Goal: Information Seeking & Learning: Check status

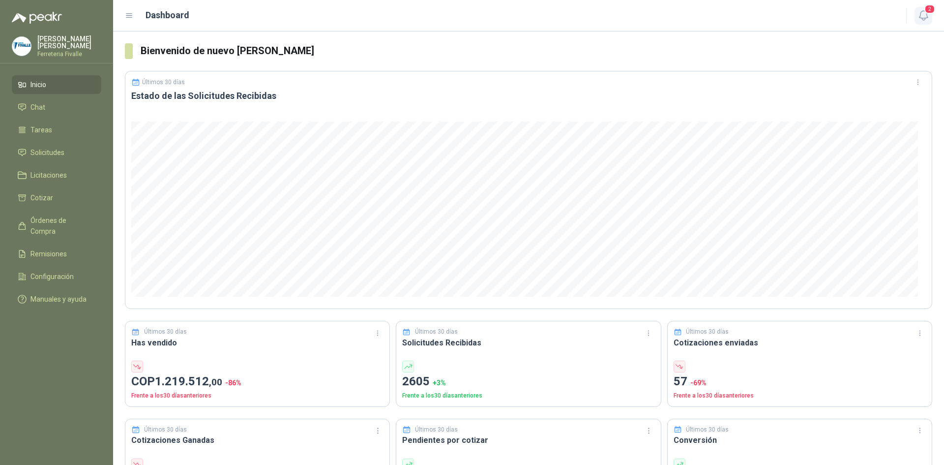
click at [914, 10] on span "2" at bounding box center [930, 8] width 11 height 9
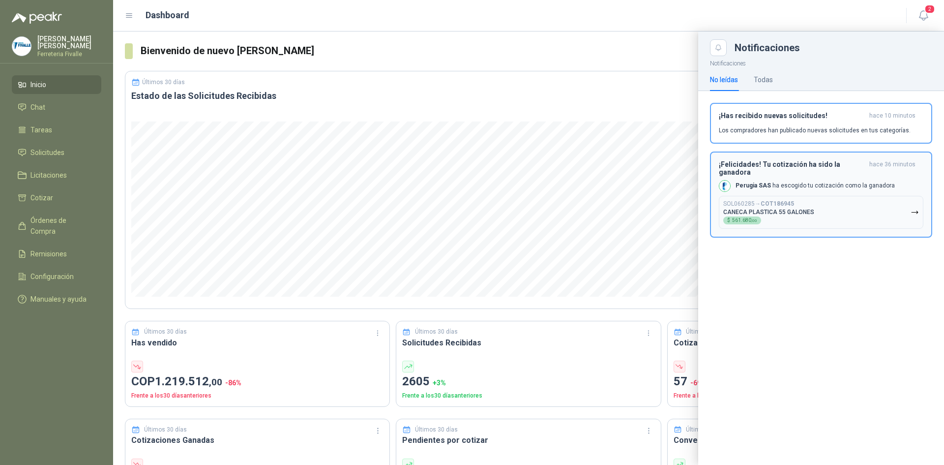
click at [823, 201] on button "SOL060285 → COT186945 CANECA PLASTICA 55 GALONES $ 561.680 ,00" at bounding box center [821, 212] width 205 height 33
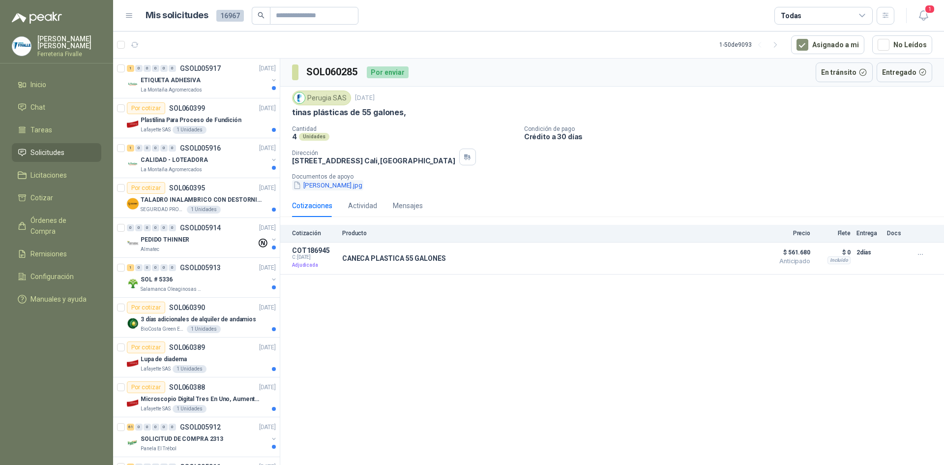
click at [316, 183] on button "[PERSON_NAME].jpg" at bounding box center [327, 185] width 71 height 10
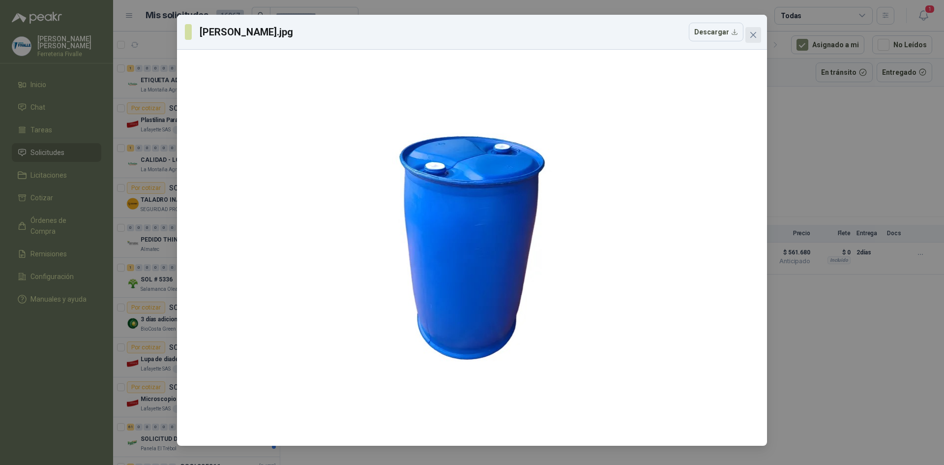
click at [754, 35] on icon "close" at bounding box center [754, 35] width 6 height 6
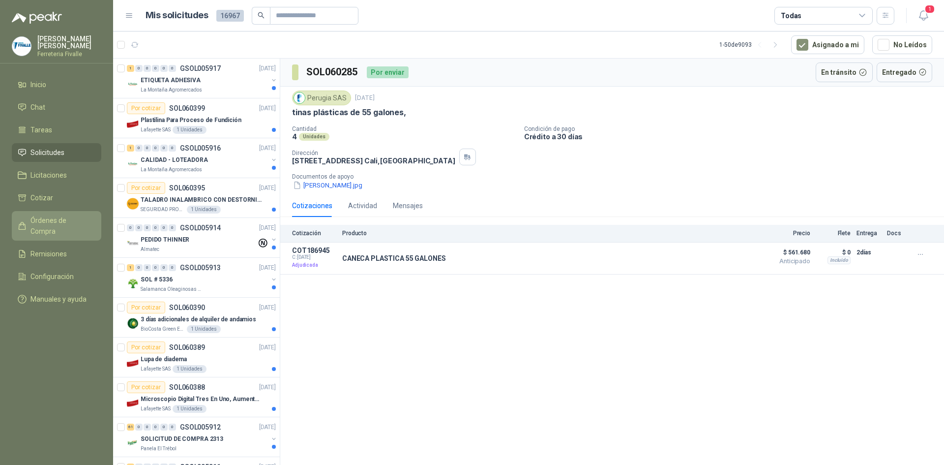
click at [40, 226] on span "Órdenes de Compra" at bounding box center [60, 226] width 61 height 22
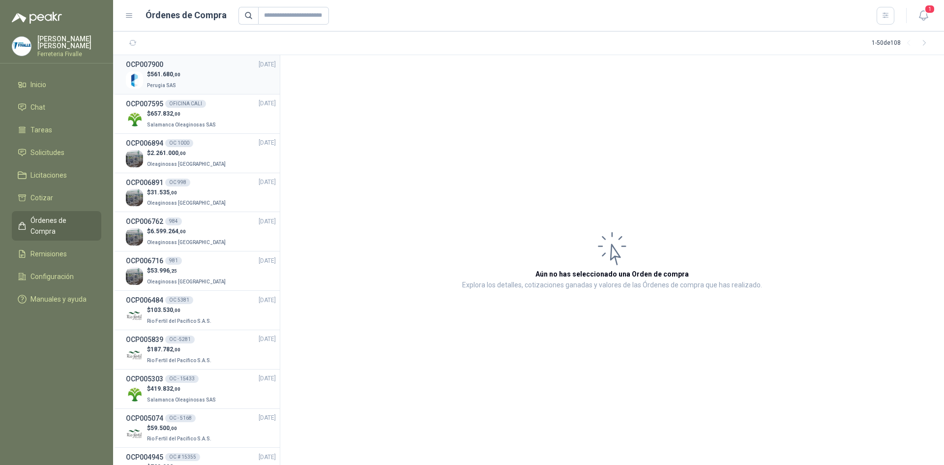
click at [227, 73] on div "$ 561.680 ,00 Perugia SAS" at bounding box center [201, 80] width 150 height 20
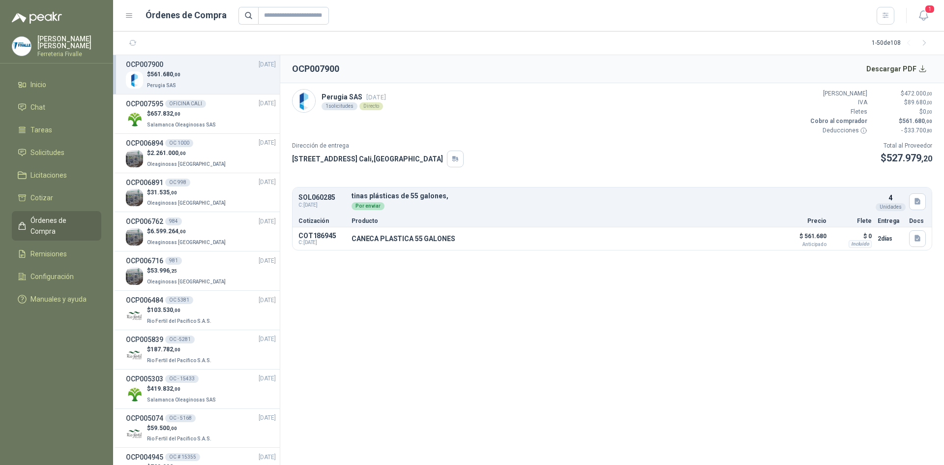
click at [387, 321] on section "OCP007900 Descargar PDF Perugia SAS [DATE] 1 solicitudes Directo Valor Bruto $ …" at bounding box center [612, 260] width 664 height 410
click at [748, 237] on button "Detalles" at bounding box center [748, 238] width 46 height 13
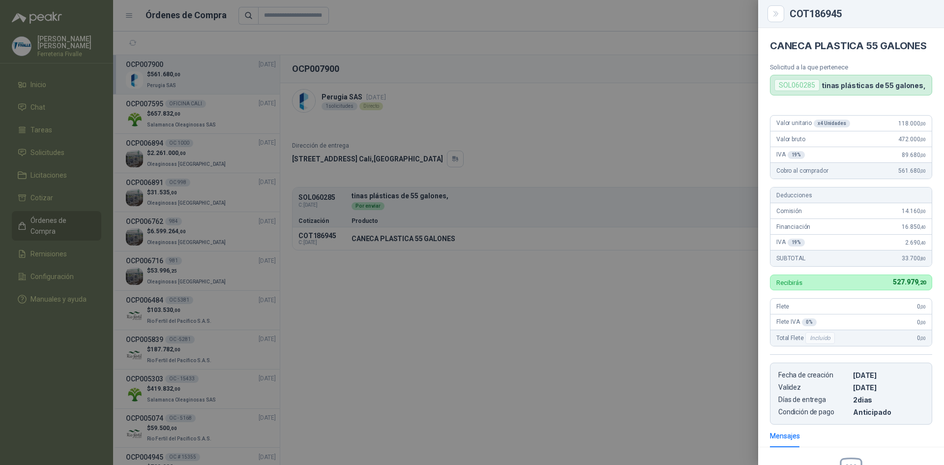
drag, startPoint x: 359, startPoint y: 395, endPoint x: 363, endPoint y: 395, distance: 4.9
click at [359, 395] on div at bounding box center [472, 232] width 944 height 465
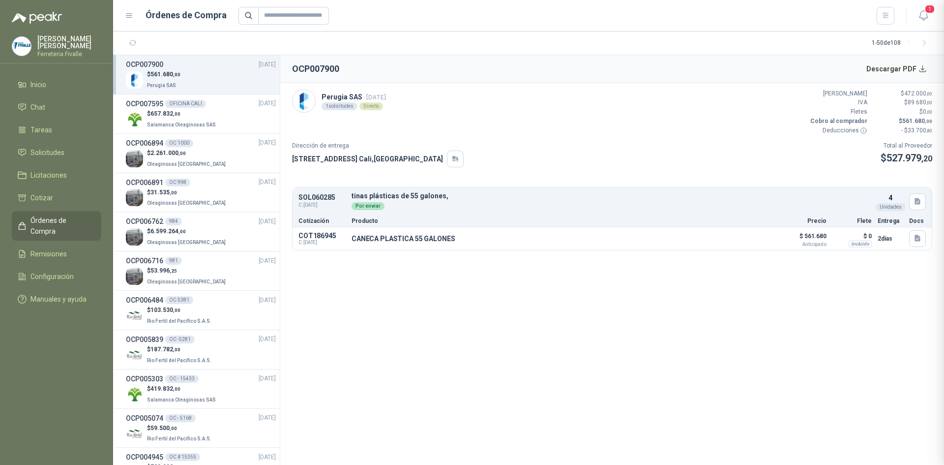
scroll to position [135, 0]
click at [383, 408] on section "OCP007900 Descargar PDF Perugia SAS [DATE] 1 solicitudes Directo Valor Bruto $ …" at bounding box center [612, 260] width 664 height 410
click at [914, 349] on section "OCP007900 Descargar PDF Perugia SAS [DATE] 1 solicitudes Directo Valor Bruto $ …" at bounding box center [612, 260] width 664 height 410
click at [914, 68] on button "Descargar PDF" at bounding box center [897, 69] width 72 height 20
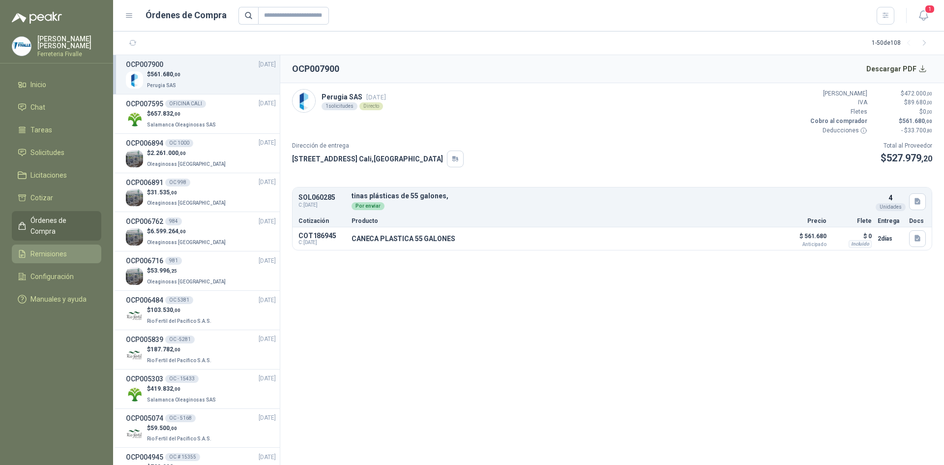
click at [60, 248] on span "Remisiones" at bounding box center [48, 253] width 36 height 11
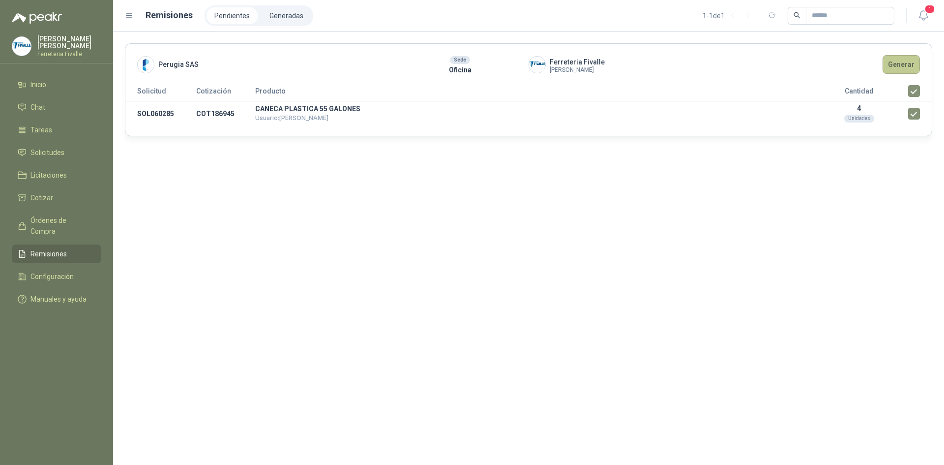
click at [910, 61] on button "Generar" at bounding box center [901, 64] width 37 height 19
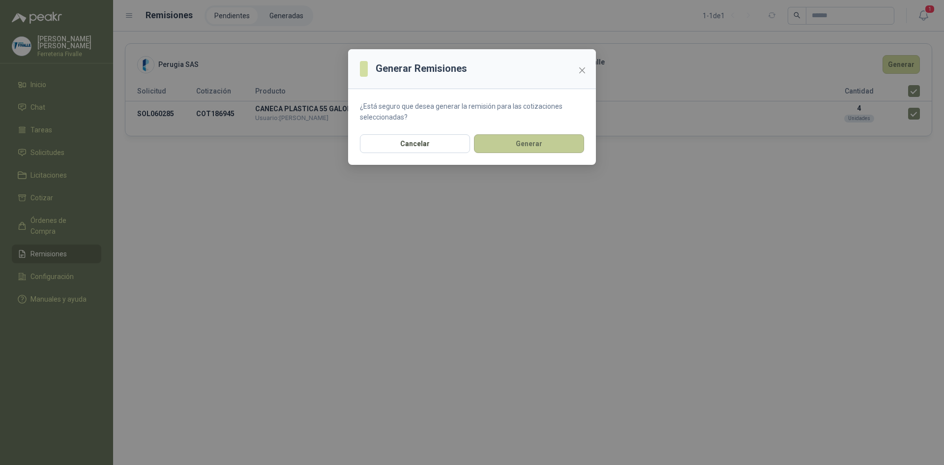
click at [539, 135] on button "Generar" at bounding box center [529, 143] width 110 height 19
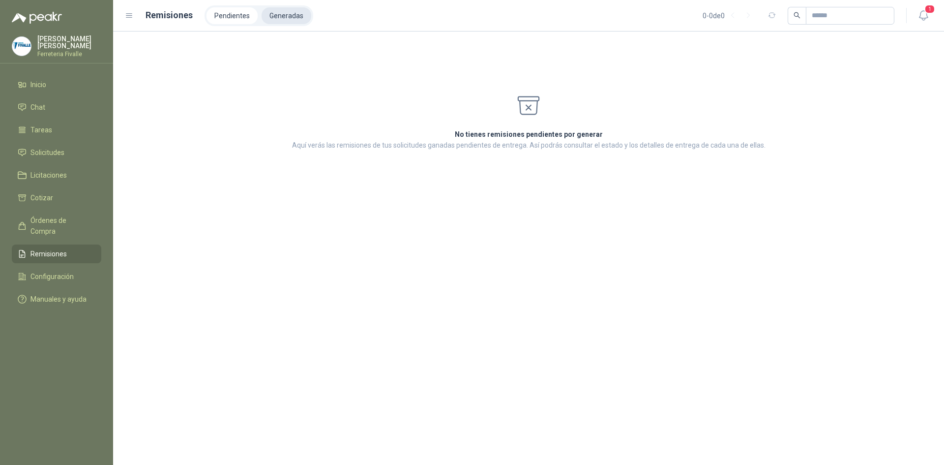
click at [286, 16] on li "Generadas" at bounding box center [287, 15] width 50 height 17
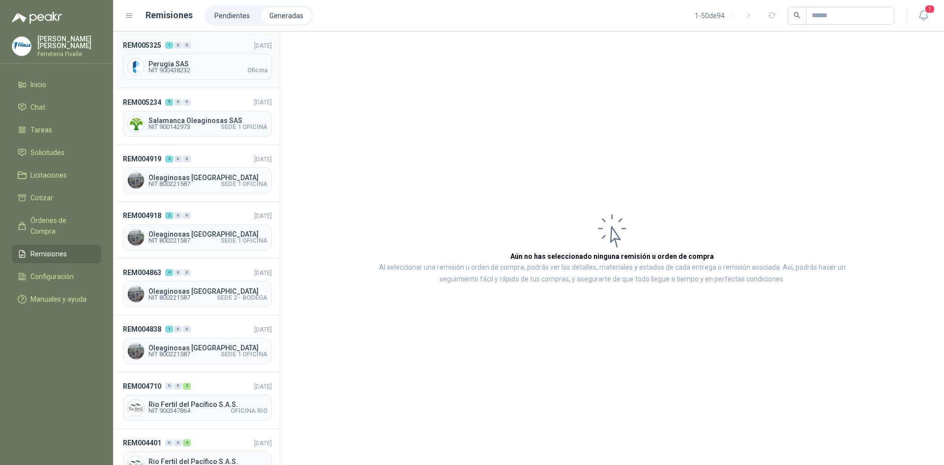
click at [199, 72] on span "NIT 900438232 Oficina" at bounding box center [208, 70] width 119 height 6
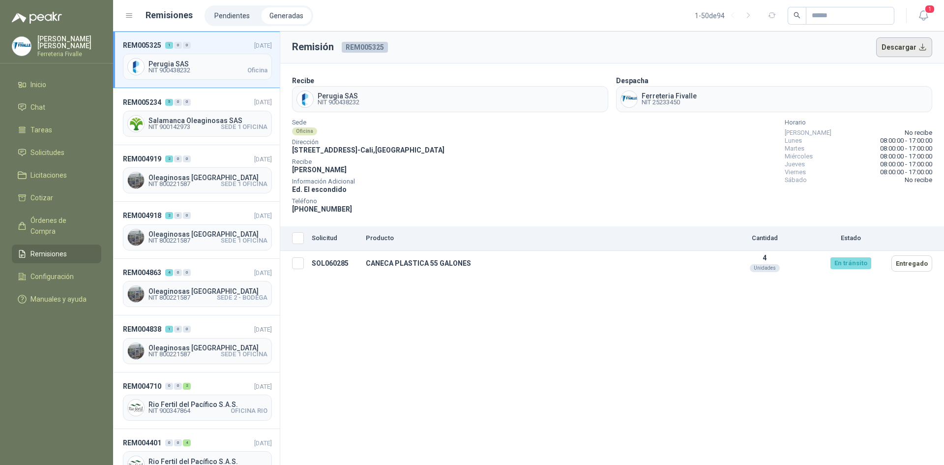
click at [903, 49] on button "Descargar" at bounding box center [904, 47] width 57 height 20
click at [351, 398] on div "Remisión REM005325 Descargar Recibe [GEOGRAPHIC_DATA] SAS NIT 900438232 Despach…" at bounding box center [612, 247] width 664 height 433
click at [58, 231] on span "Órdenes de Compra" at bounding box center [60, 226] width 61 height 22
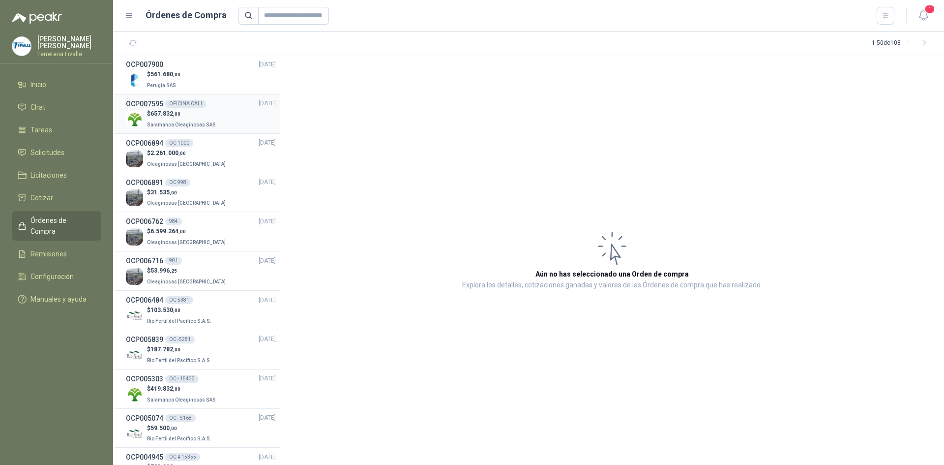
click at [189, 102] on div "OFICINA CALI" at bounding box center [185, 104] width 41 height 8
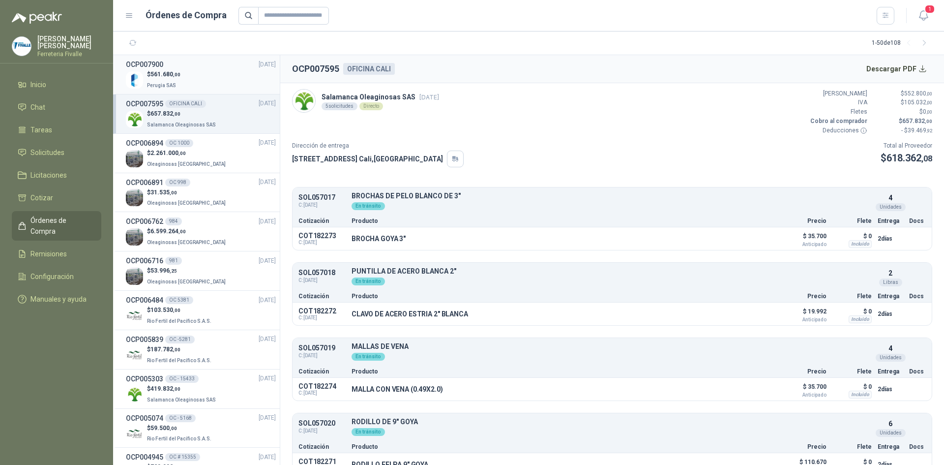
click at [210, 84] on div "$ 561.680 ,00 Perugia SAS" at bounding box center [201, 80] width 150 height 20
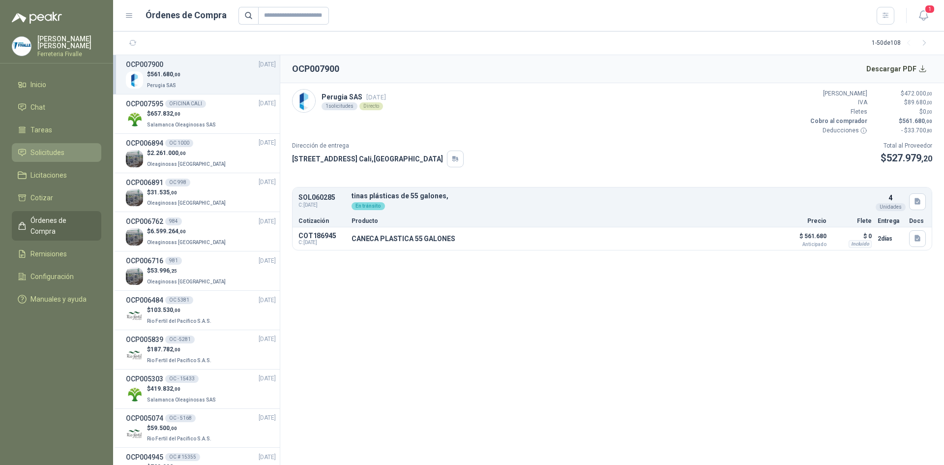
click at [45, 153] on link "Solicitudes" at bounding box center [57, 152] width 90 height 19
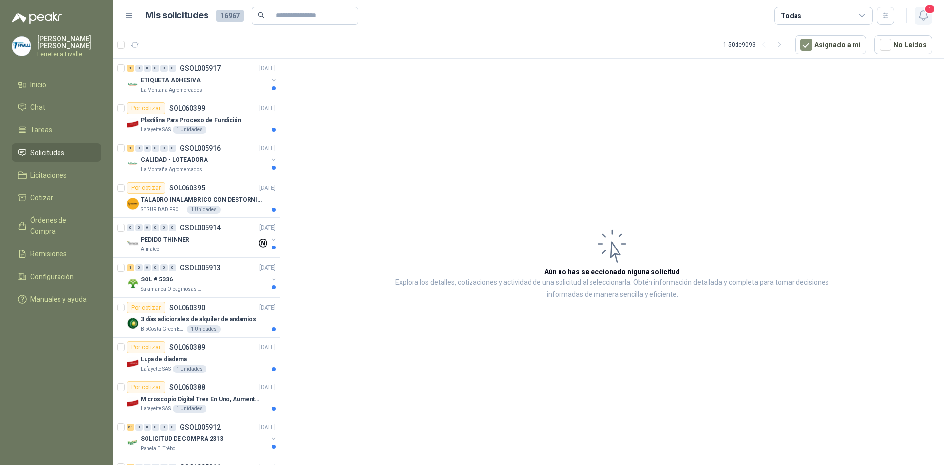
click at [914, 18] on icon "button" at bounding box center [924, 15] width 12 height 12
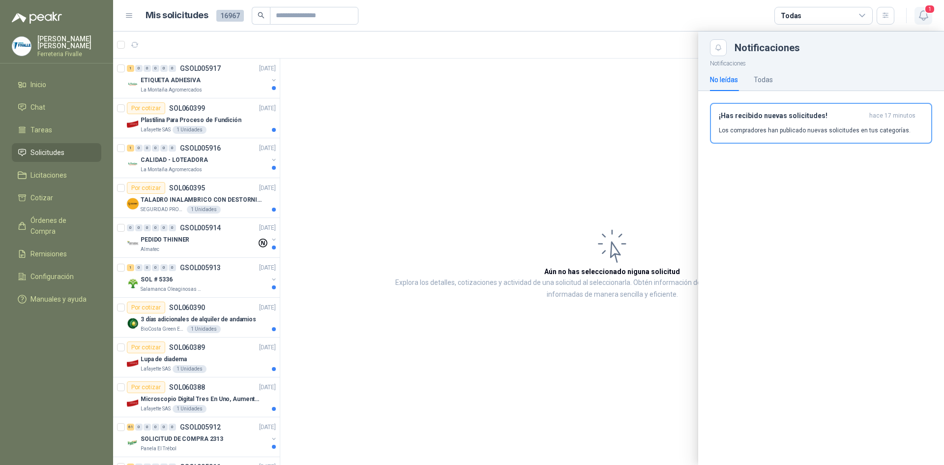
click at [914, 15] on button "1" at bounding box center [924, 16] width 18 height 18
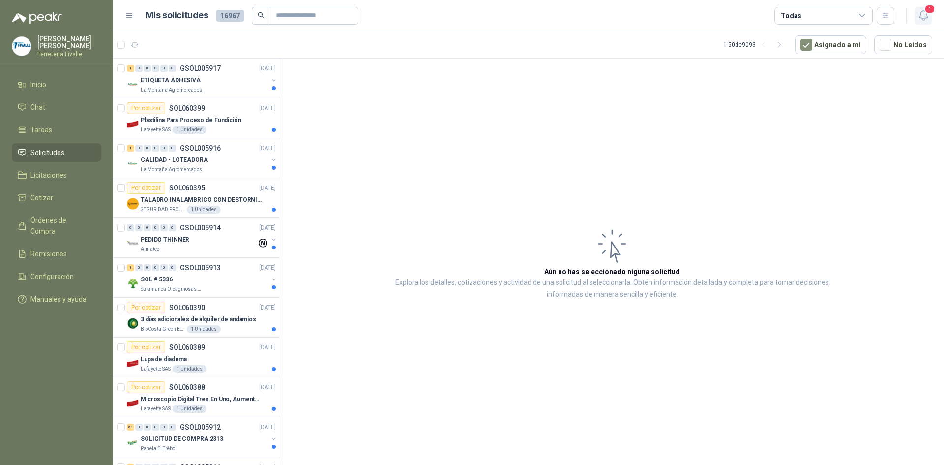
click at [914, 13] on icon "button" at bounding box center [924, 15] width 12 height 12
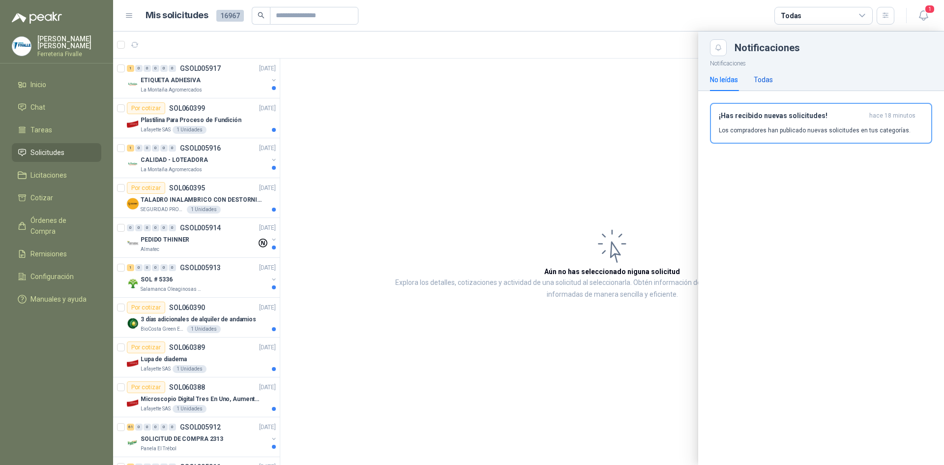
click at [769, 79] on div "Todas" at bounding box center [763, 79] width 19 height 11
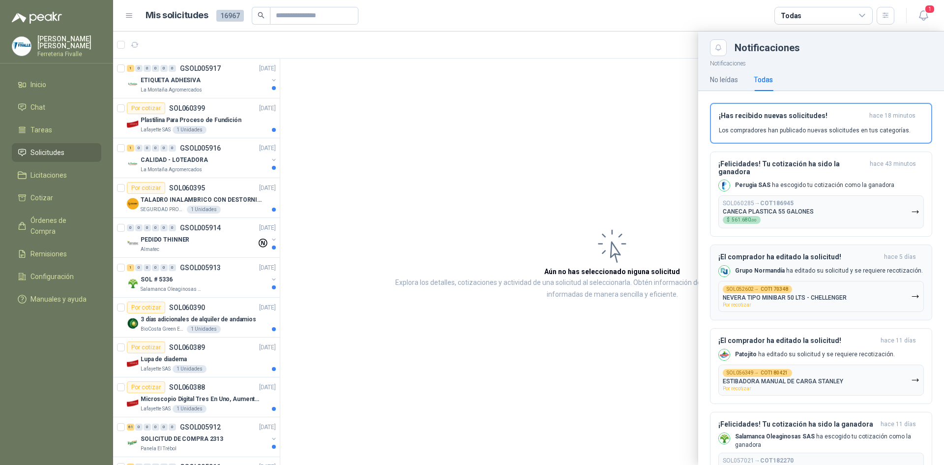
click at [879, 291] on button "SOL052602 → COT170348 NEVERA TIPO MINIBAR 50 LTS - CHELLENGER Por recotizar" at bounding box center [822, 296] width 206 height 31
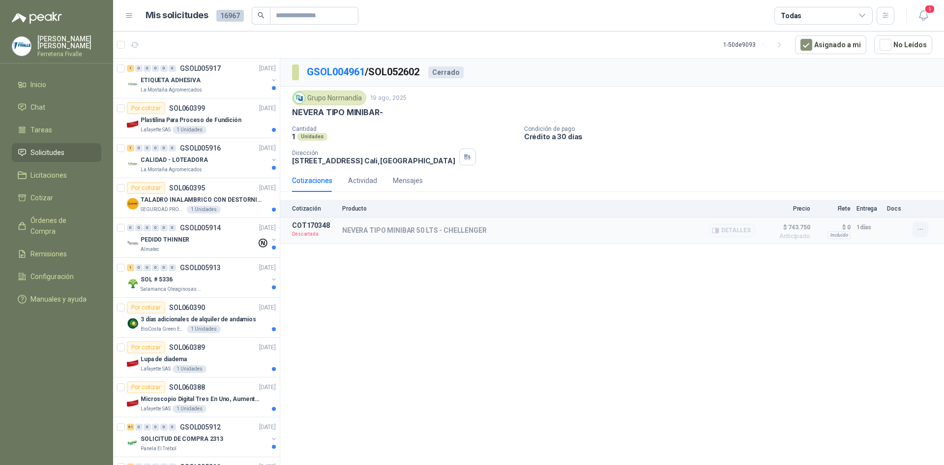
click at [914, 229] on icon "button" at bounding box center [921, 229] width 8 height 8
click at [686, 313] on div "GSOL004961 / SOL052602 Cerrado Grupo Normandía [DATE] NEVERA TIPO MINIBAR- Cant…" at bounding box center [612, 264] width 664 height 410
click at [914, 13] on icon "button" at bounding box center [924, 15] width 12 height 12
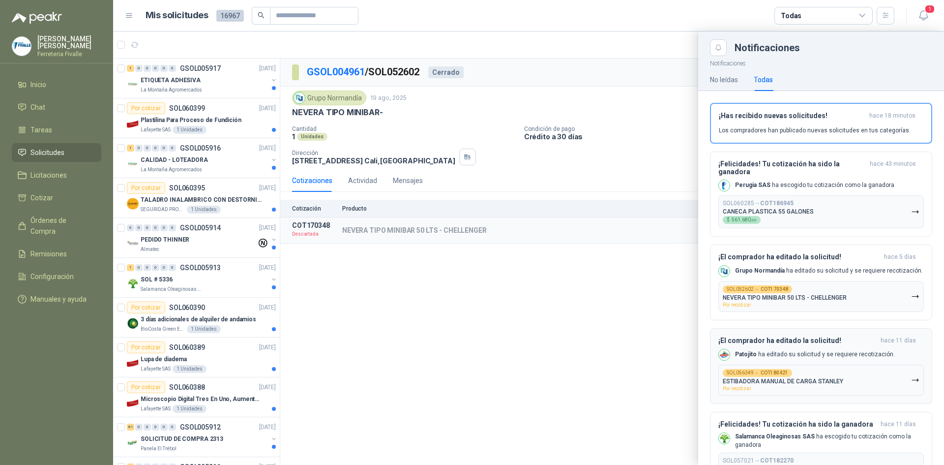
scroll to position [49, 0]
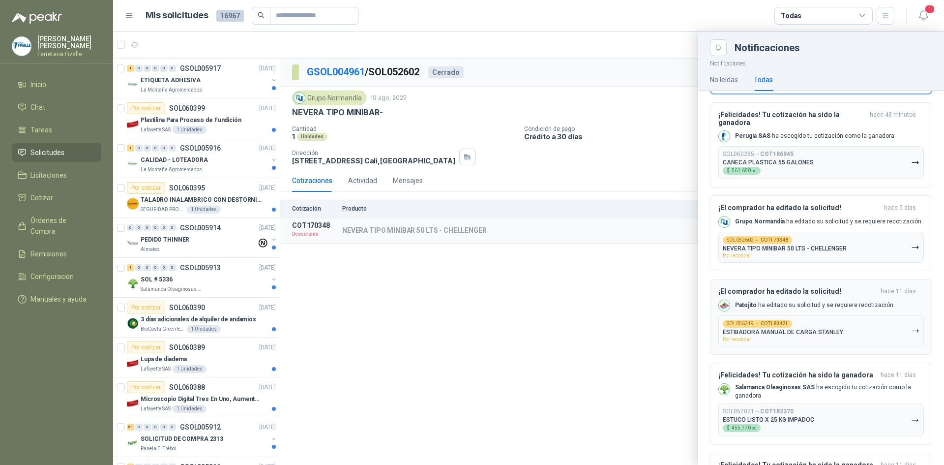
click at [862, 338] on button "SOL056349 → COT180421 ESTIBADORA MANUAL DE CARGA STANLEY Por recotizar" at bounding box center [822, 330] width 206 height 31
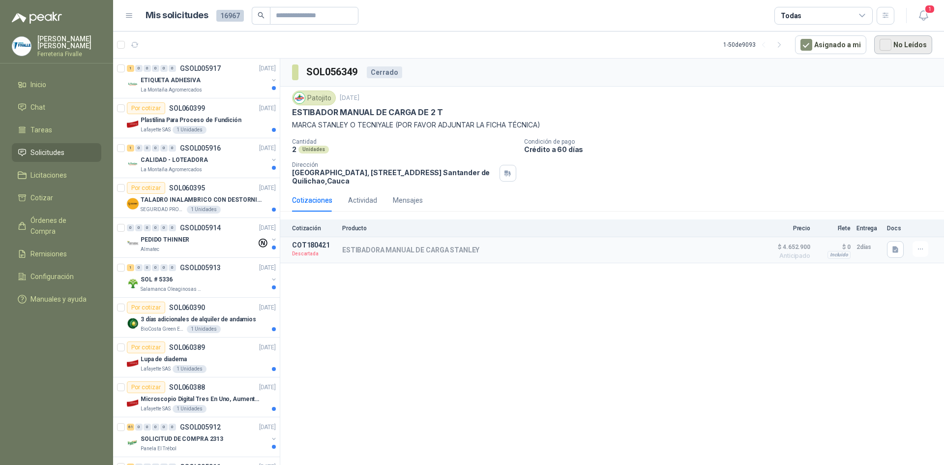
click at [905, 44] on button "No Leídos" at bounding box center [903, 44] width 58 height 19
click at [897, 44] on button "No Leídos" at bounding box center [903, 44] width 58 height 19
click at [914, 14] on icon "button" at bounding box center [924, 15] width 12 height 12
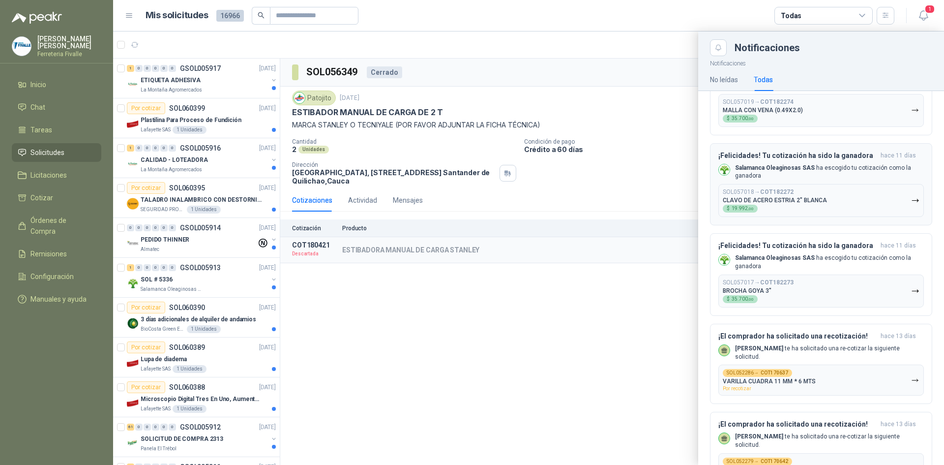
scroll to position [541, 0]
click at [867, 262] on p "Salamanca Oleaginosas SAS ha escogido tu cotización como la ganadora" at bounding box center [829, 260] width 189 height 17
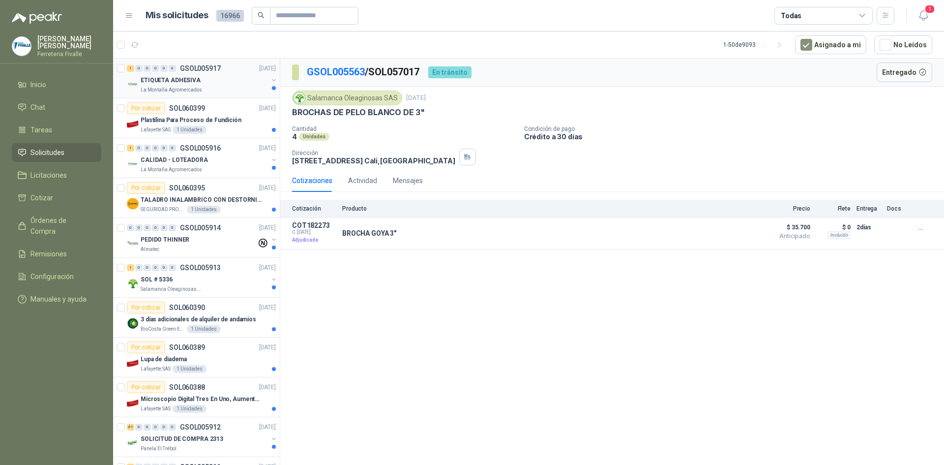
click at [192, 77] on p "ETIQUETA ADHESIVA" at bounding box center [171, 80] width 60 height 9
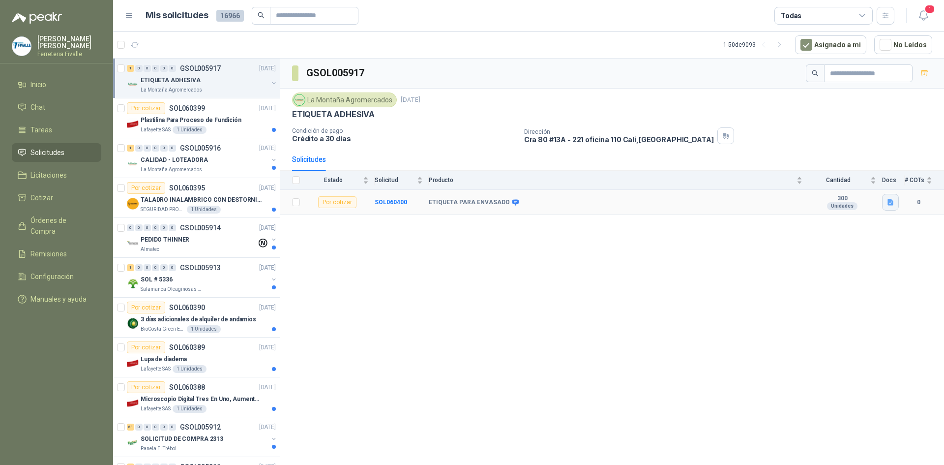
click at [893, 204] on icon "button" at bounding box center [891, 202] width 6 height 6
click at [851, 186] on div "ETIQUETA GRASA DE CERDO.png" at bounding box center [839, 180] width 121 height 23
click at [849, 181] on button "ETIQUETA GRASA DE CERDO.png" at bounding box center [839, 181] width 108 height 10
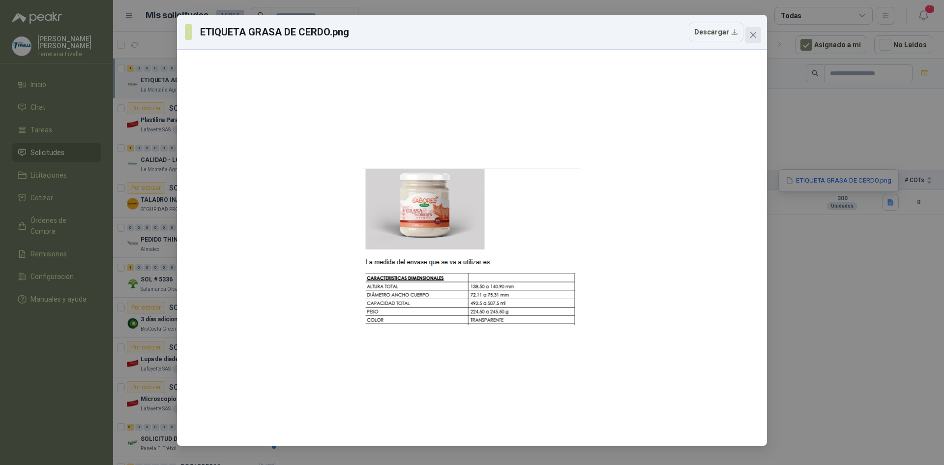
click at [752, 31] on icon "close" at bounding box center [754, 35] width 8 height 8
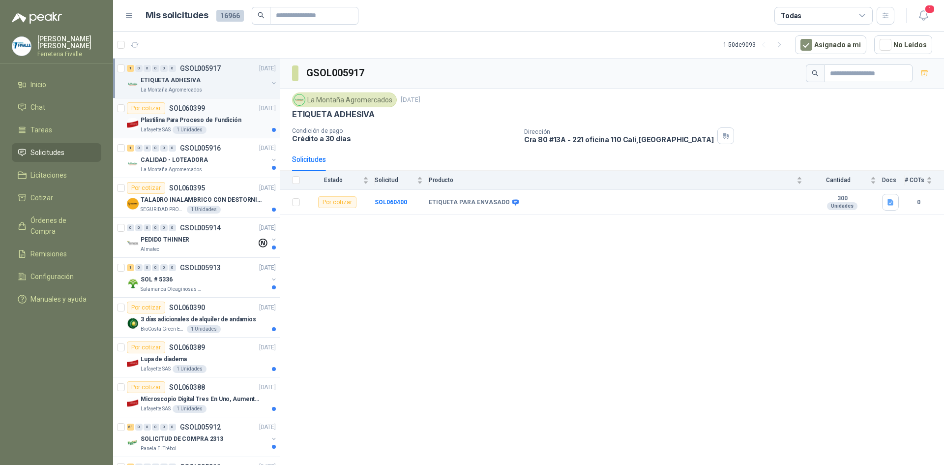
click at [242, 126] on div "Lafayette SAS 1 Unidades" at bounding box center [208, 130] width 135 height 8
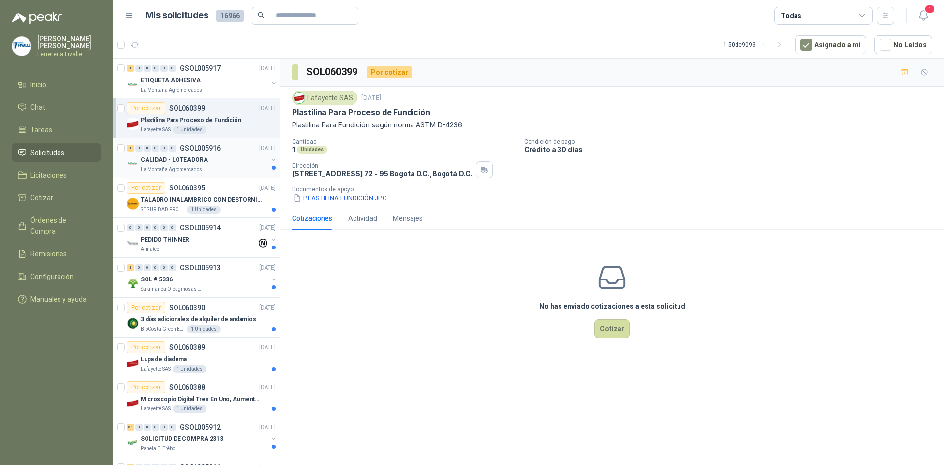
click at [237, 172] on div "La Montaña Agromercados" at bounding box center [204, 170] width 127 height 8
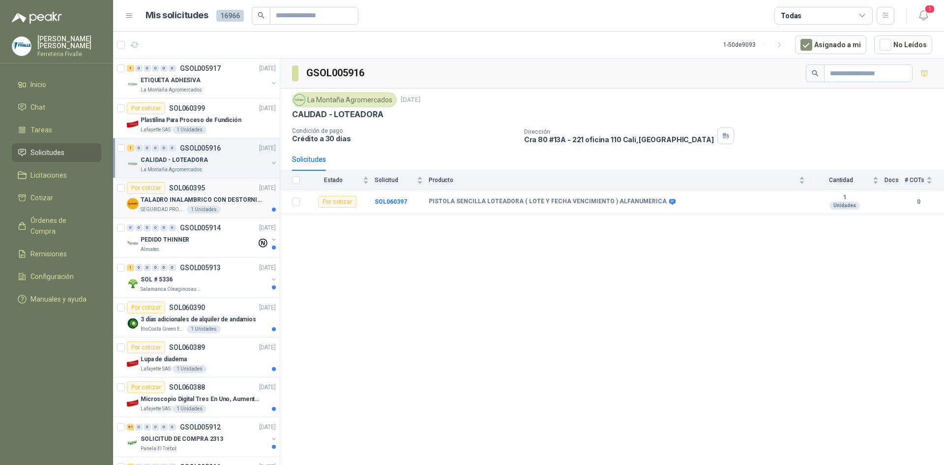
click at [230, 206] on div "SEGURIDAD PROVISER LTDA 1 Unidades" at bounding box center [208, 210] width 135 height 8
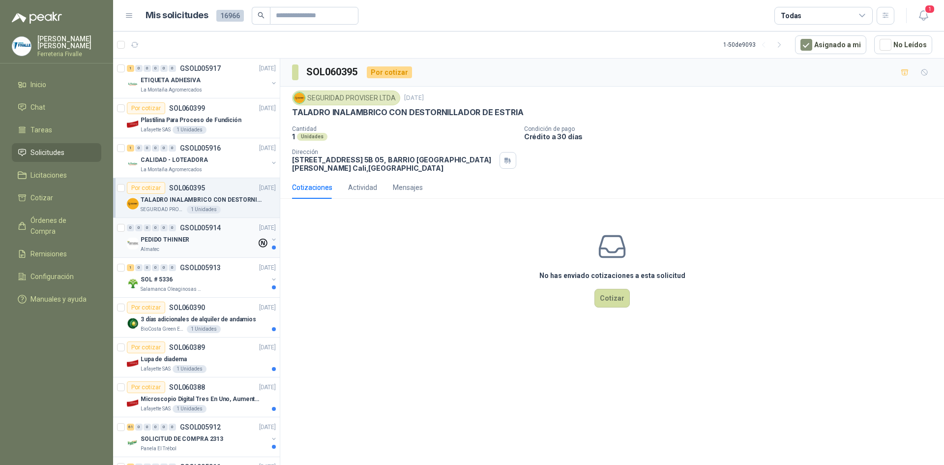
click at [241, 243] on div "PEDIDO THINNER" at bounding box center [199, 240] width 116 height 12
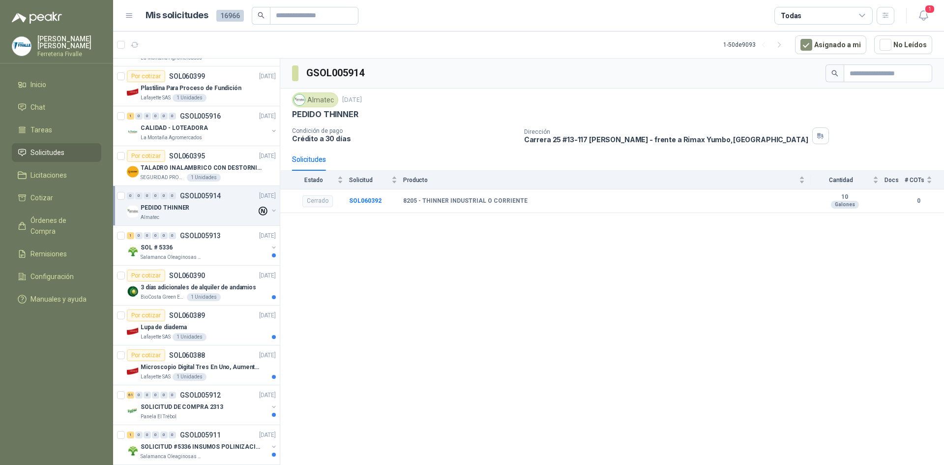
scroll to position [49, 0]
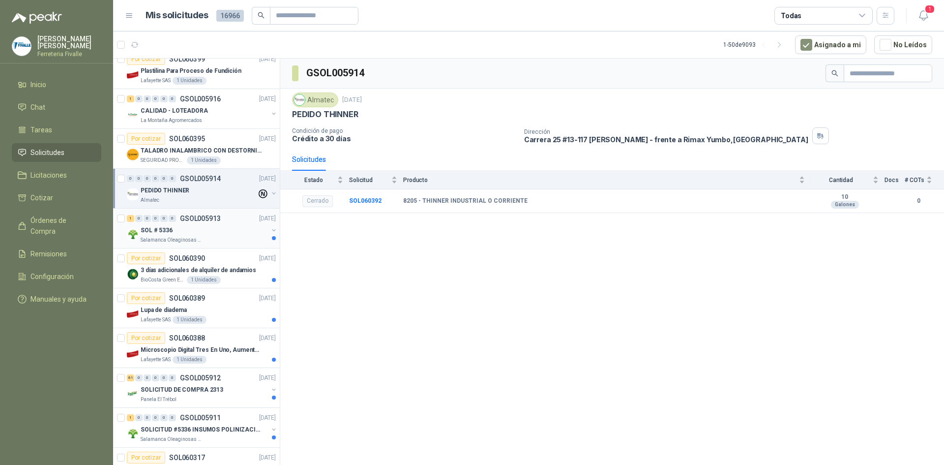
click at [241, 240] on div "Salamanca Oleaginosas SAS" at bounding box center [204, 240] width 127 height 8
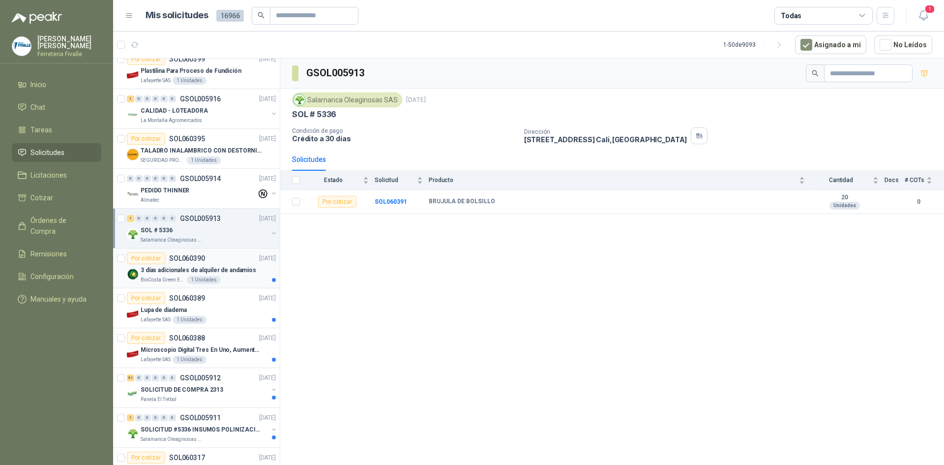
click at [235, 261] on div "Por cotizar SOL060390 [DATE]" at bounding box center [201, 258] width 149 height 12
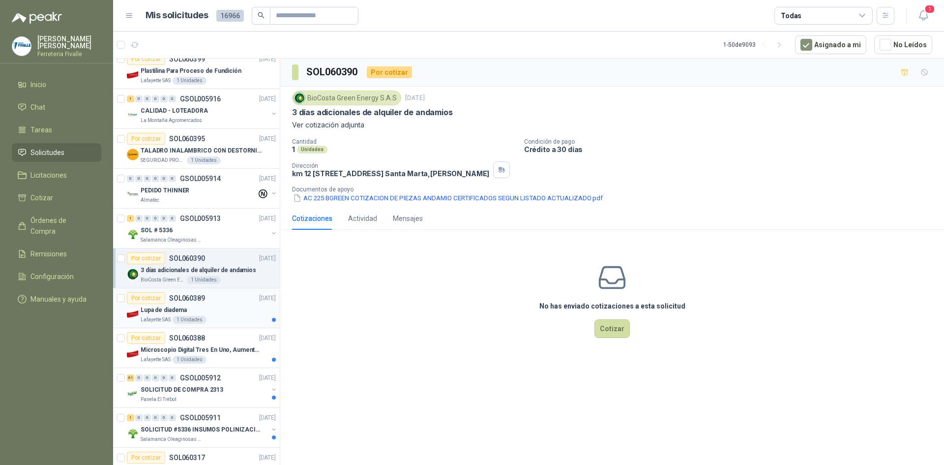
click at [230, 297] on div "Por cotizar SOL060389 [DATE]" at bounding box center [201, 298] width 149 height 12
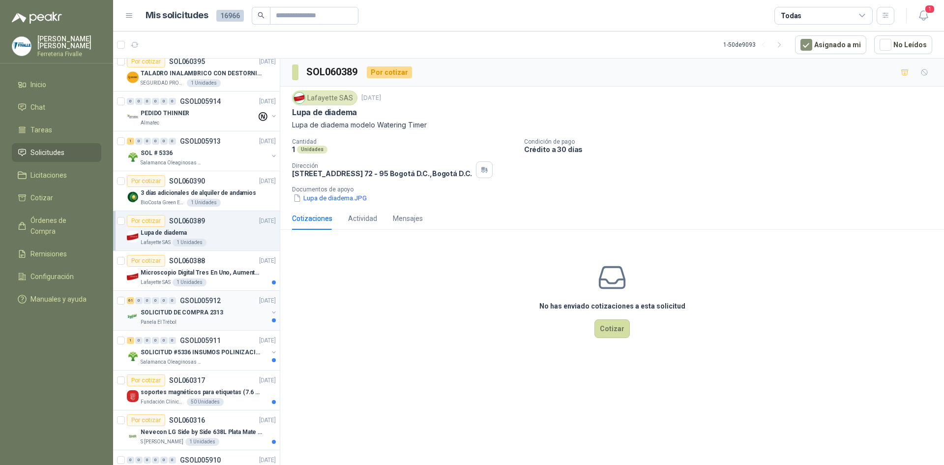
scroll to position [148, 0]
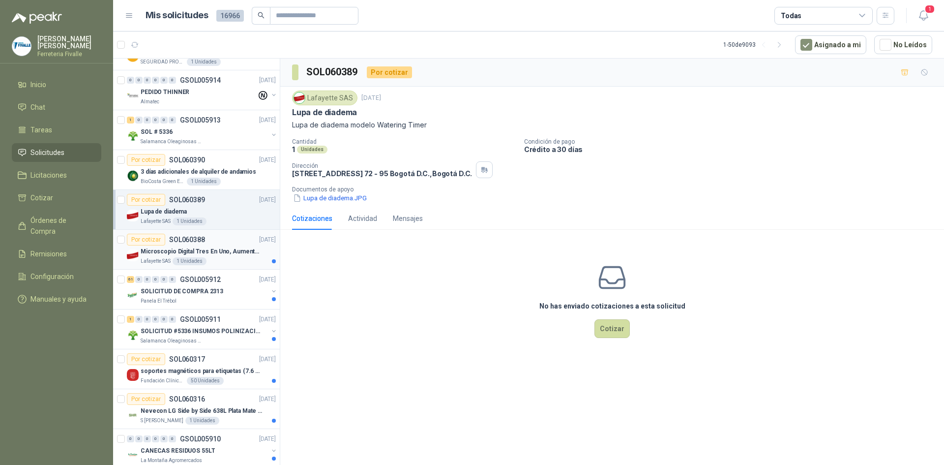
click at [230, 241] on div "Por cotizar SOL060388 [DATE]" at bounding box center [201, 240] width 149 height 12
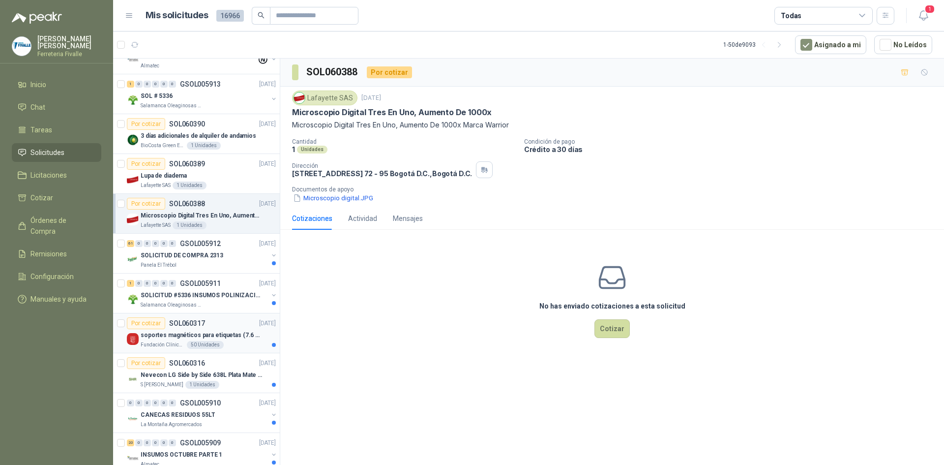
scroll to position [295, 0]
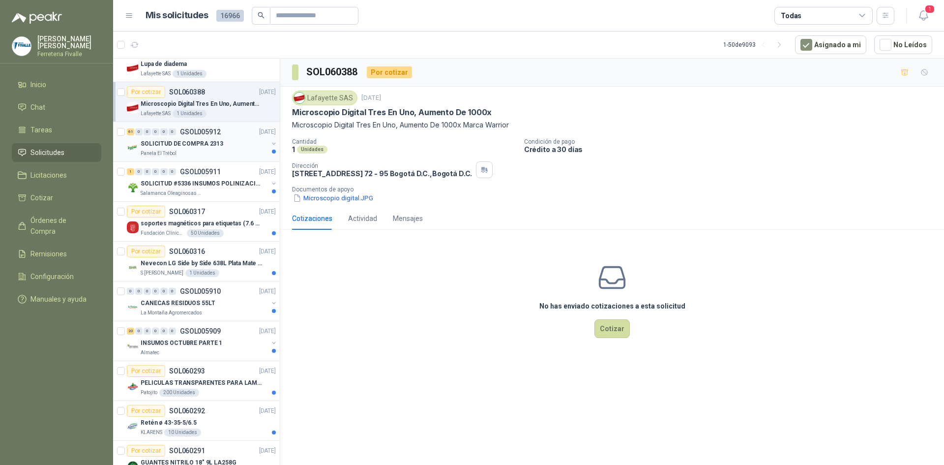
click at [236, 147] on div "SOLICITUD DE COMPRA 2313" at bounding box center [204, 144] width 127 height 12
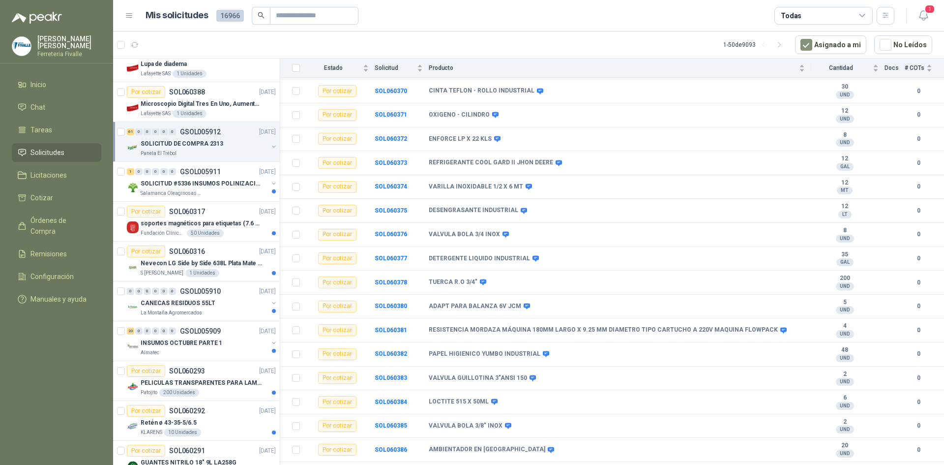
scroll to position [1180, 0]
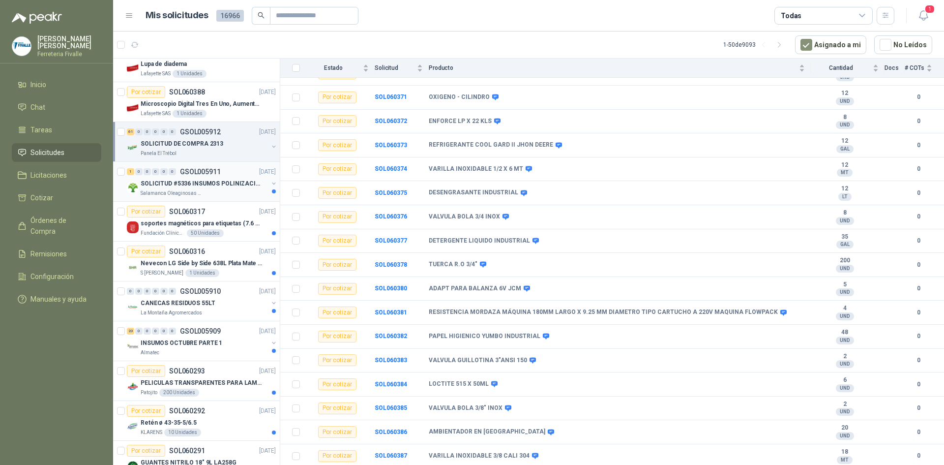
click at [251, 182] on p "SOLICITUD #5336 INSUMOS POLINIZACIÓN" at bounding box center [202, 183] width 122 height 9
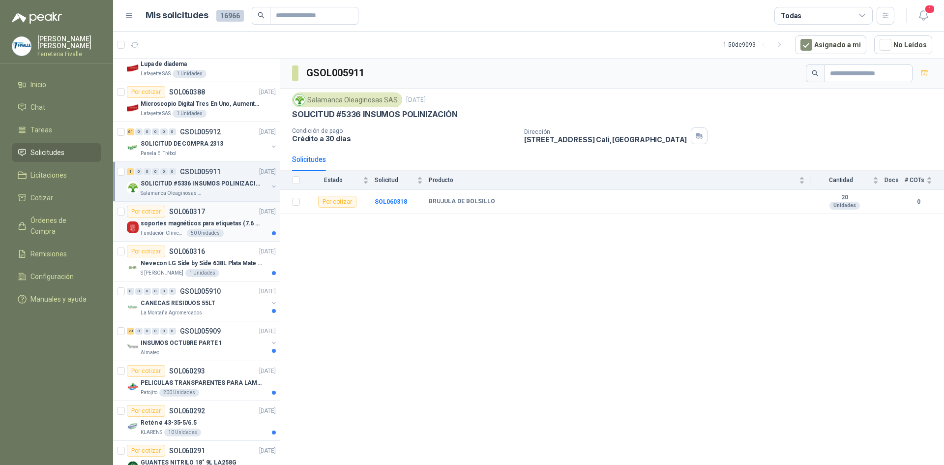
click at [223, 231] on div "Fundación Clínica Shaio 50 Unidades" at bounding box center [208, 233] width 135 height 8
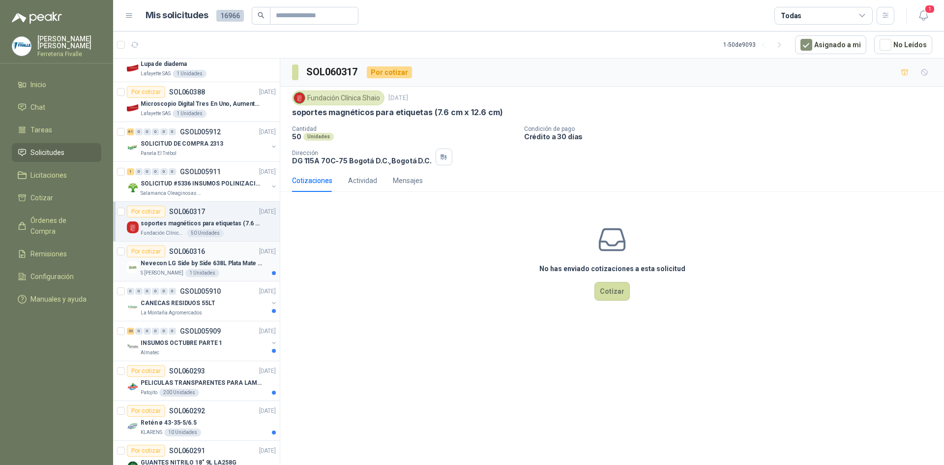
click at [241, 256] on div "Por cotizar SOL060316 [DATE]" at bounding box center [201, 251] width 149 height 12
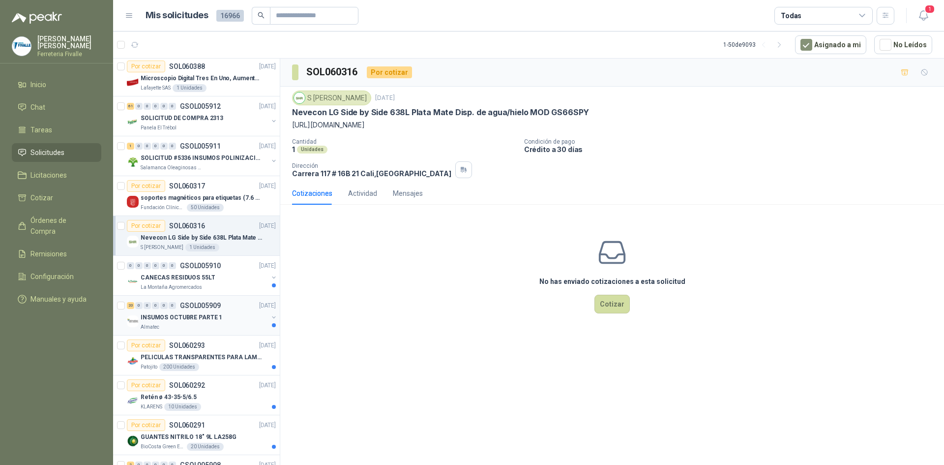
scroll to position [344, 0]
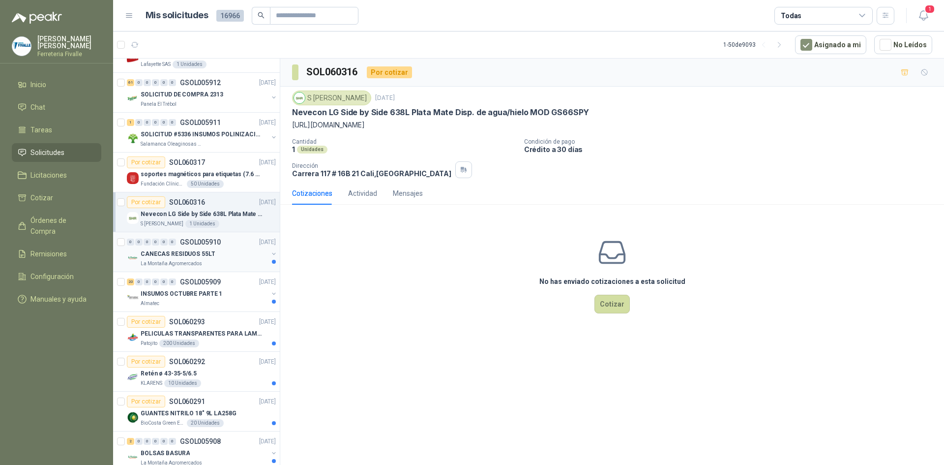
click at [223, 252] on div "CANECAS RESIDUOS 55LT" at bounding box center [204, 254] width 127 height 12
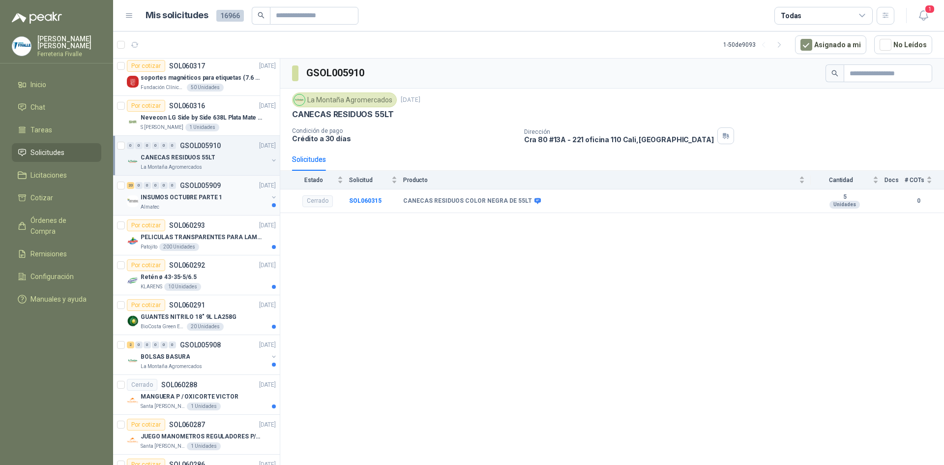
scroll to position [443, 0]
click at [233, 194] on div "INSUMOS OCTUBRE PARTE 1" at bounding box center [204, 195] width 127 height 12
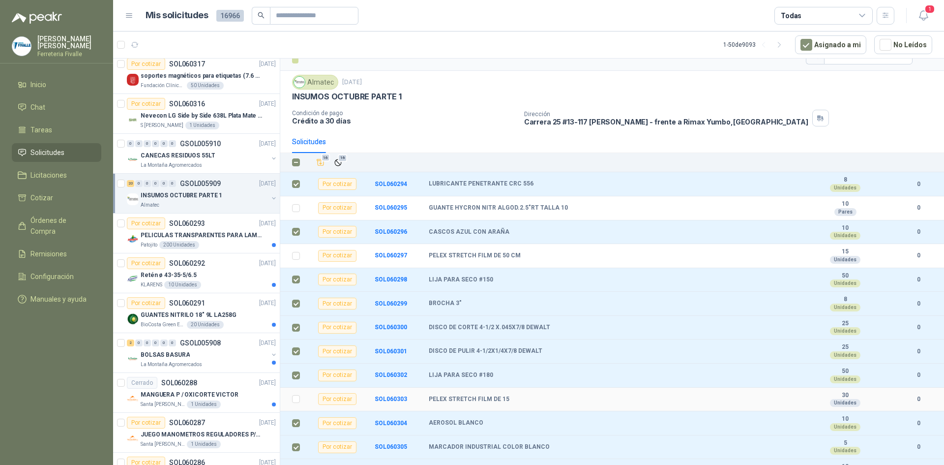
scroll to position [3, 0]
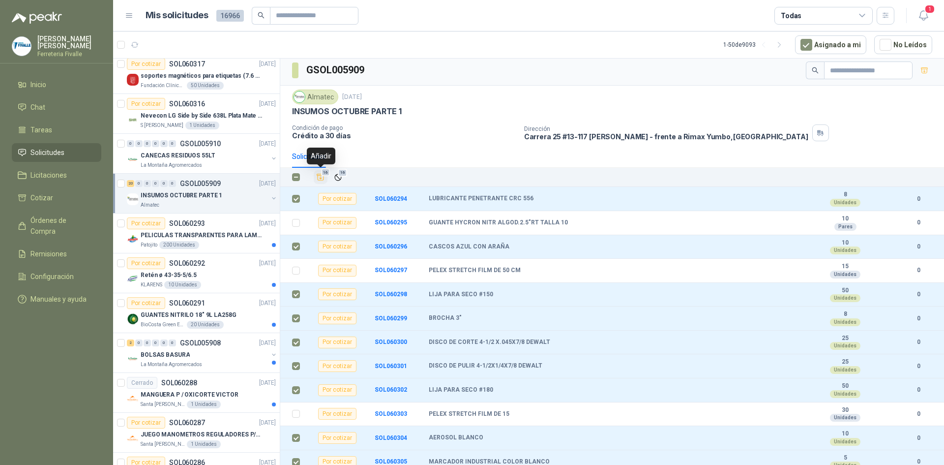
click at [317, 177] on icon "Añadir" at bounding box center [320, 177] width 9 height 9
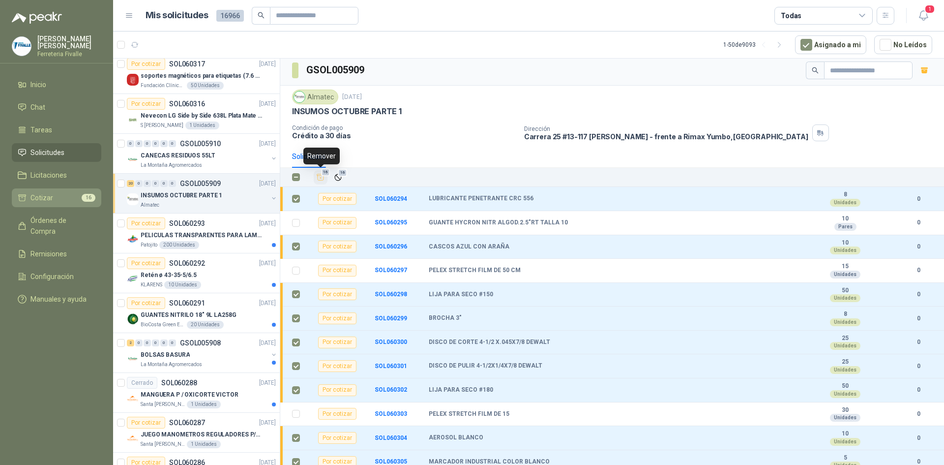
click at [51, 203] on span "Cotizar" at bounding box center [41, 197] width 23 height 11
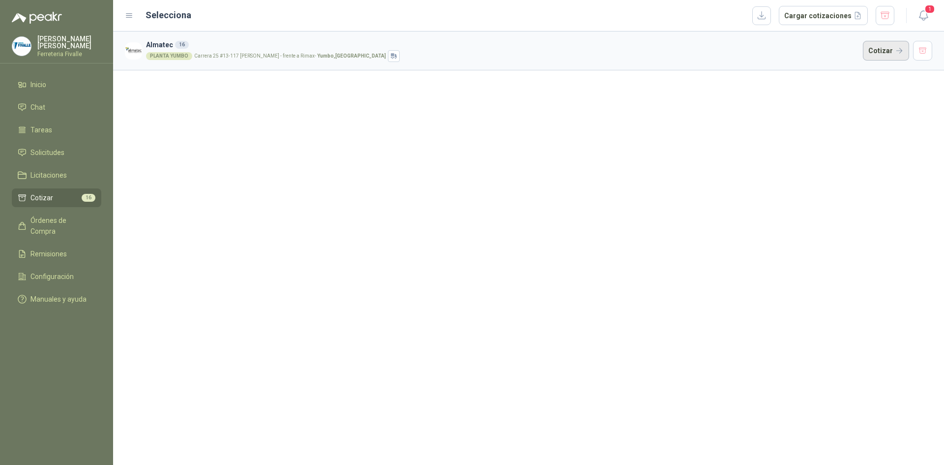
click at [874, 42] on button "Cotizar" at bounding box center [886, 51] width 46 height 20
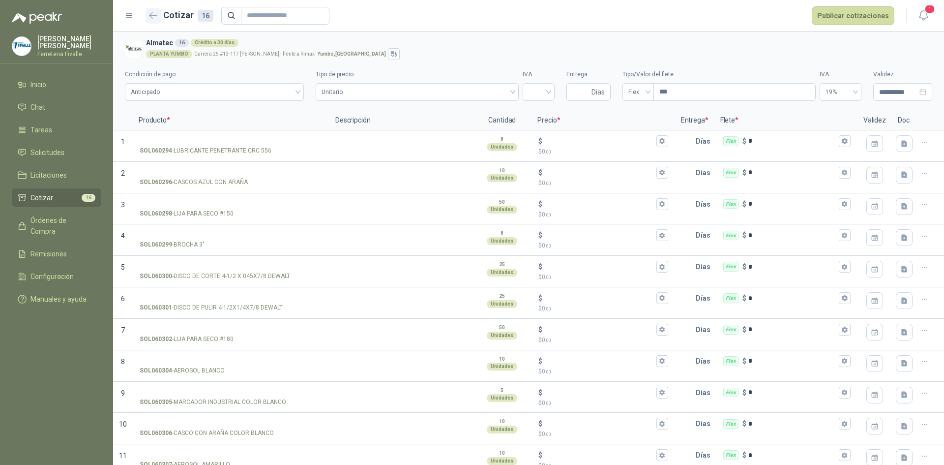
click at [152, 11] on button "button" at bounding box center [154, 16] width 16 height 16
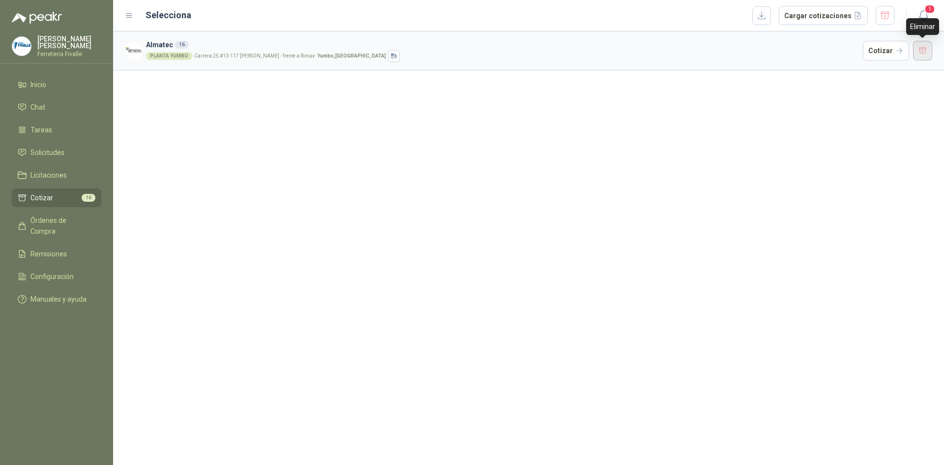
click at [914, 53] on button "button" at bounding box center [923, 51] width 20 height 20
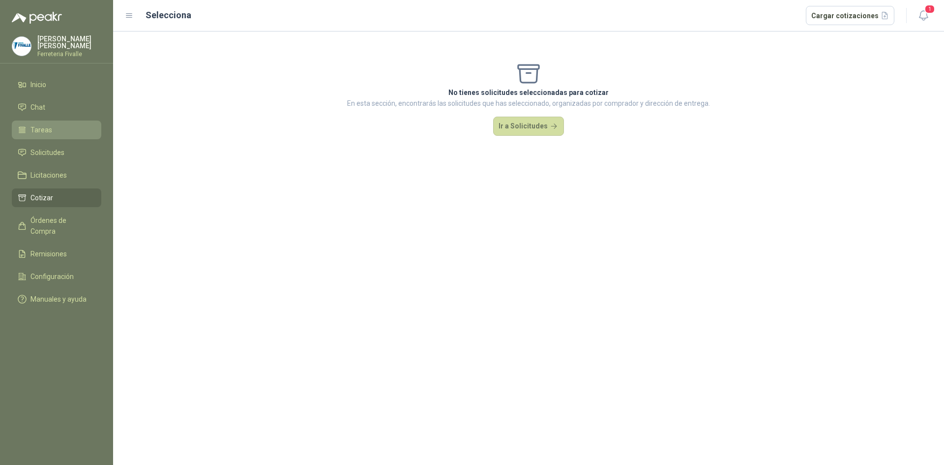
click at [50, 135] on span "Tareas" at bounding box center [41, 129] width 22 height 11
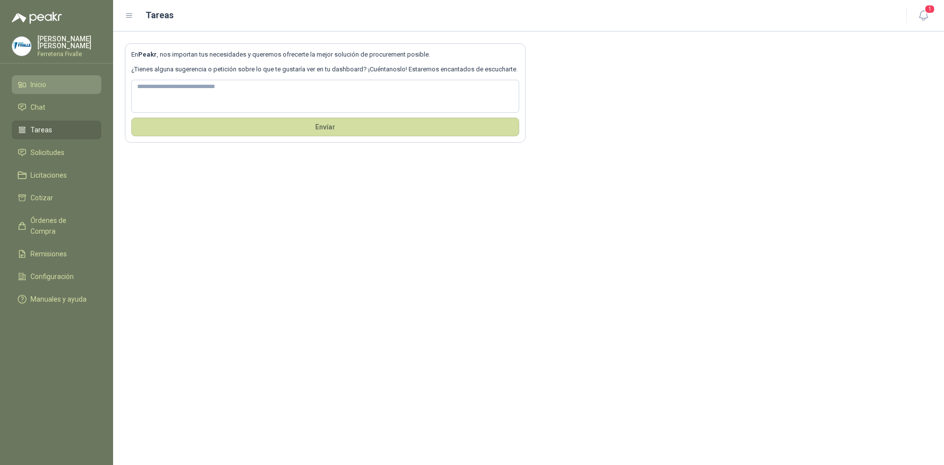
click at [37, 86] on link "Inicio" at bounding box center [57, 84] width 90 height 19
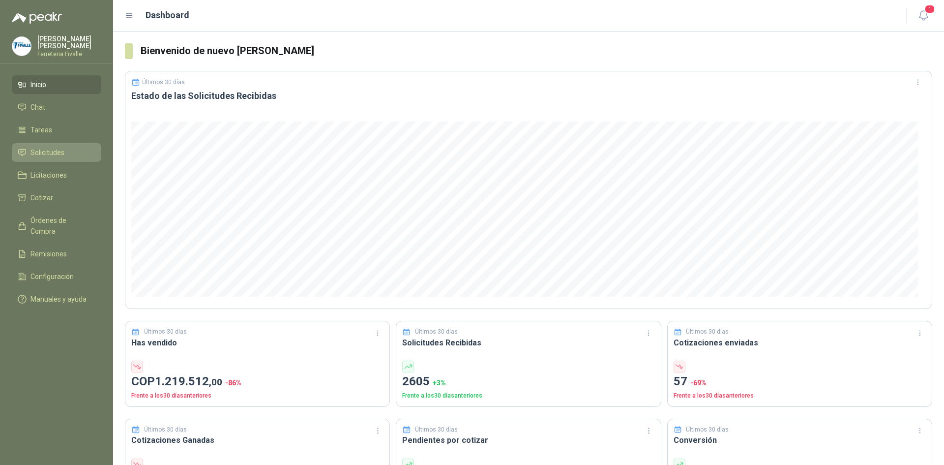
click at [71, 158] on li "Solicitudes" at bounding box center [57, 152] width 78 height 11
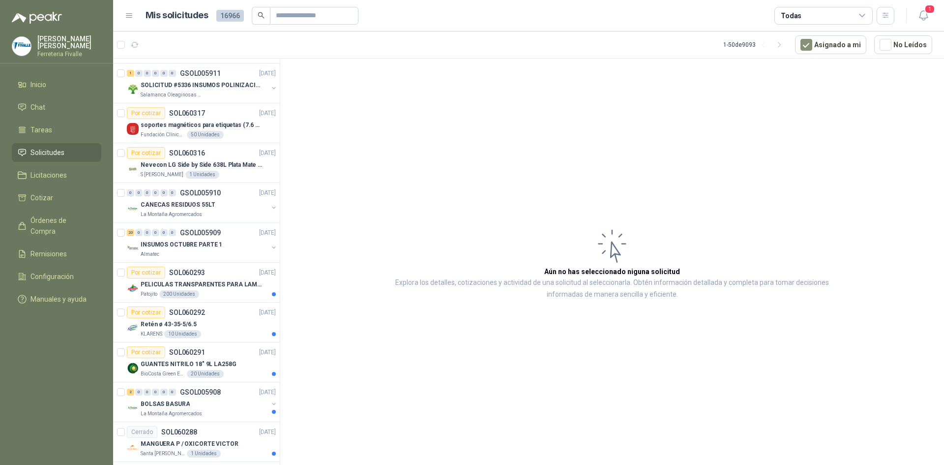
scroll to position [443, 0]
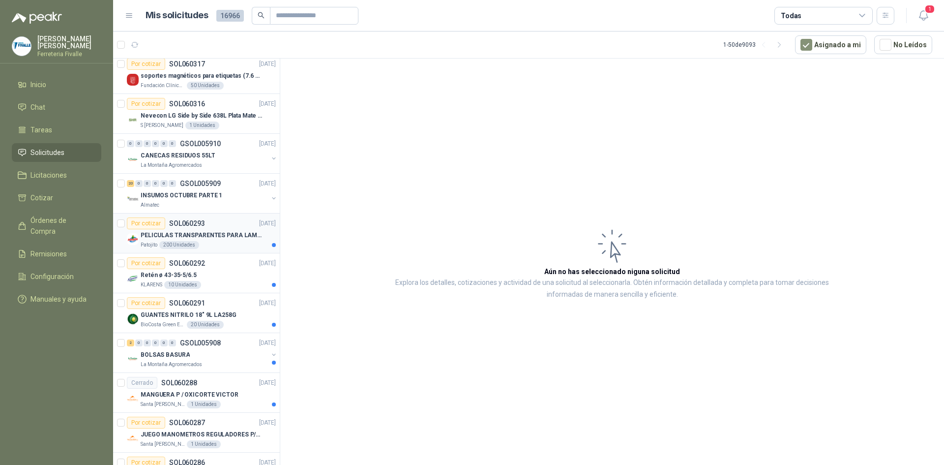
click at [246, 235] on p "PELICULAS TRANSPARENTES PARA LAMINADO EN CALIENTE" at bounding box center [202, 235] width 122 height 9
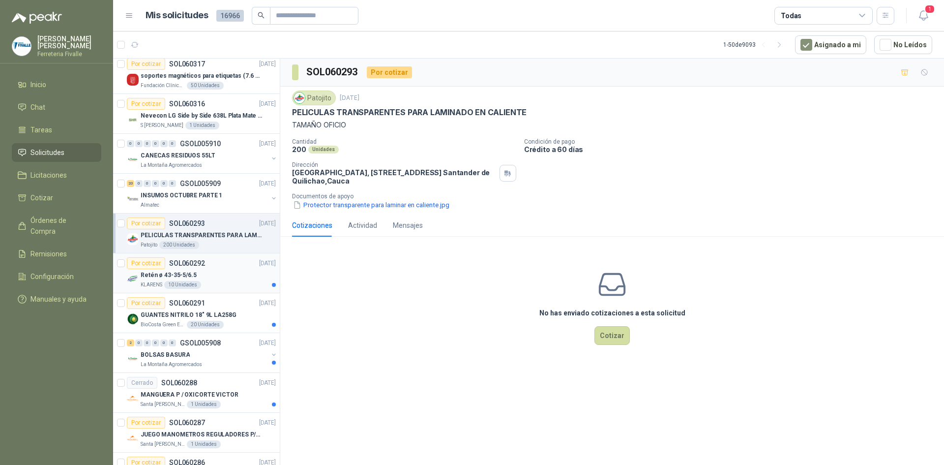
click at [225, 289] on article "Por cotizar SOL060292 [DATE] Retén ø 43-35-5/6.5 KLARENS 10 Unidades" at bounding box center [196, 273] width 167 height 40
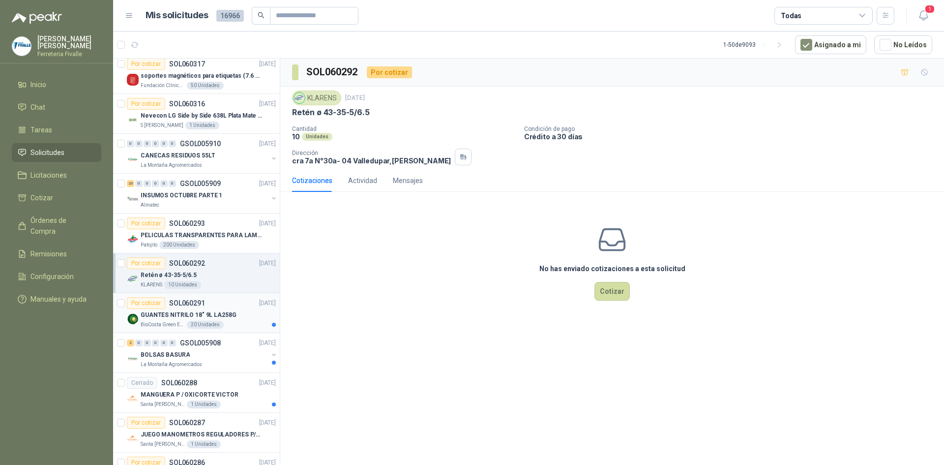
click at [228, 322] on div "BioCosta Green Energy S.A.S 20 Unidades" at bounding box center [208, 325] width 135 height 8
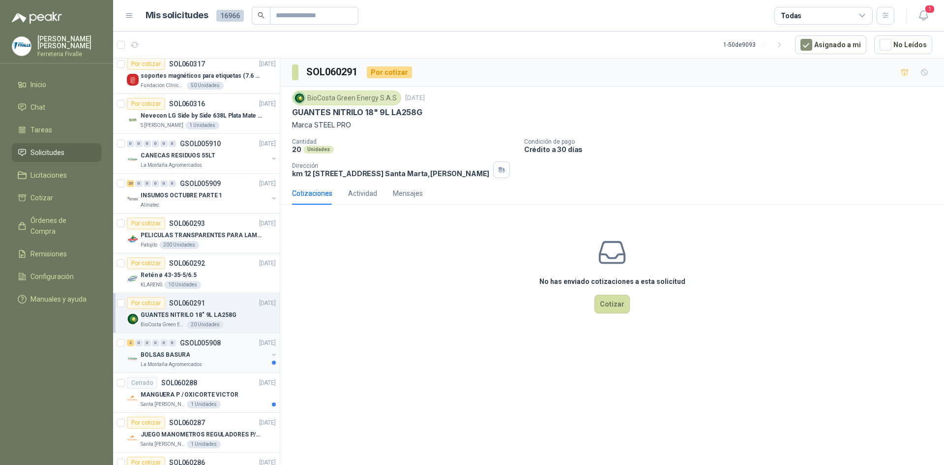
click at [238, 352] on div "BOLSAS BASURA" at bounding box center [204, 355] width 127 height 12
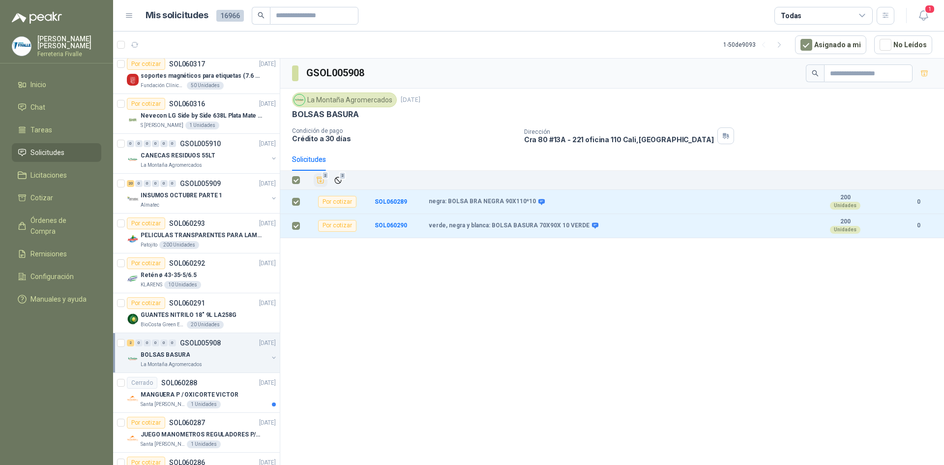
click at [322, 178] on icon "Añadir" at bounding box center [320, 180] width 9 height 9
click at [49, 203] on span "Cotizar" at bounding box center [41, 197] width 23 height 11
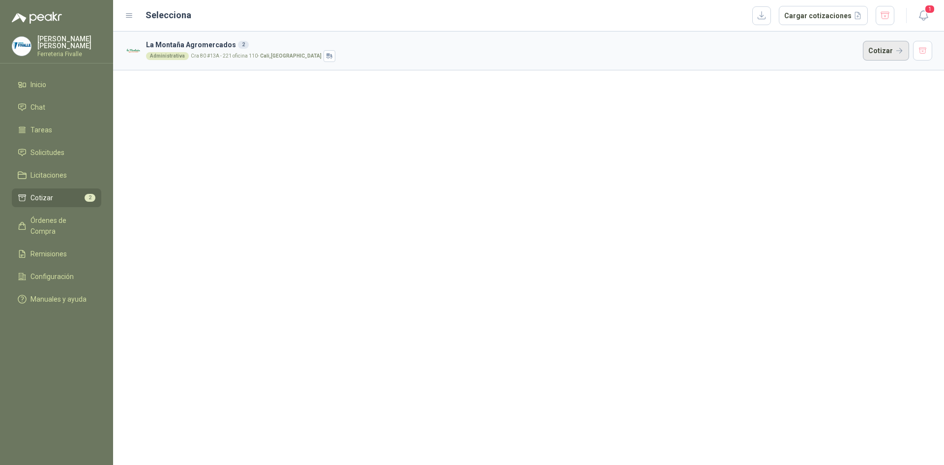
click at [875, 51] on button "Cotizar" at bounding box center [886, 51] width 46 height 20
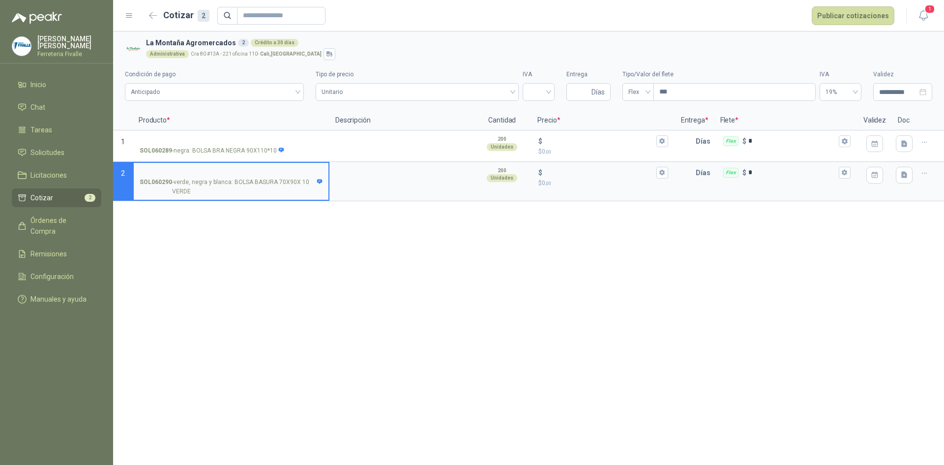
click at [899, 48] on div "Administrativa [STREET_ADDRESS]" at bounding box center [537, 54] width 783 height 12
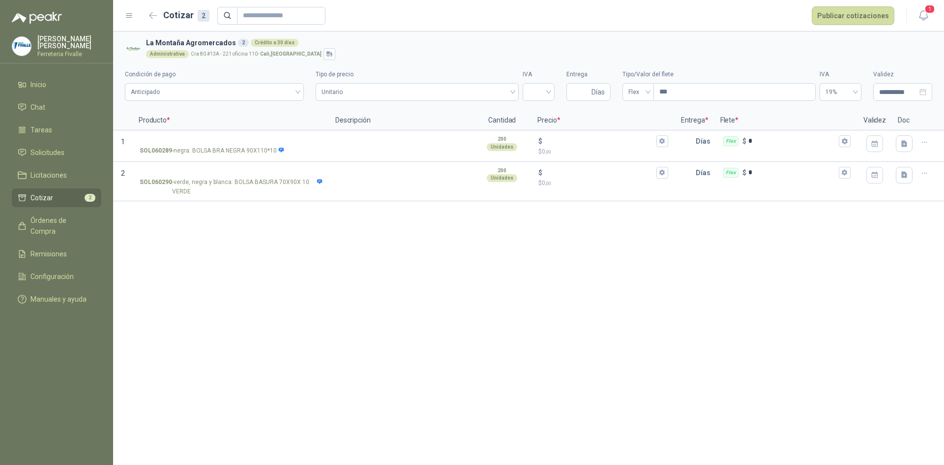
click at [163, 14] on h2 "Cotizar 2" at bounding box center [186, 15] width 46 height 14
click at [147, 13] on button "button" at bounding box center [154, 16] width 16 height 16
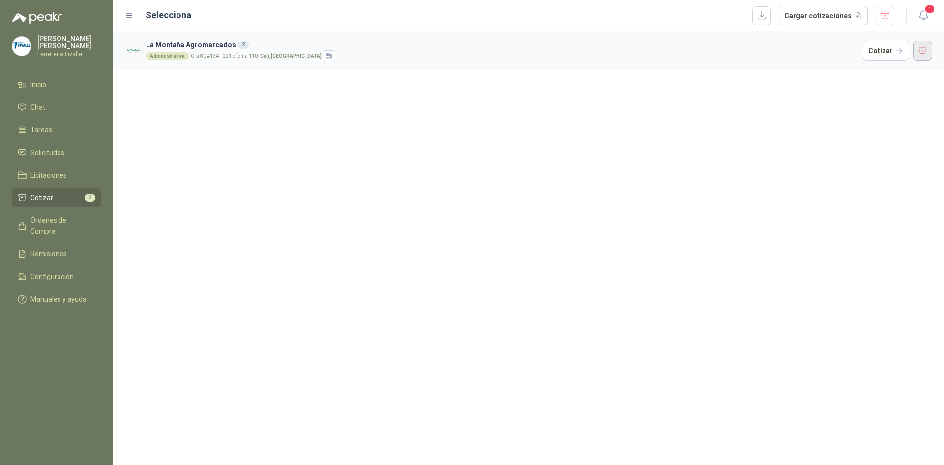
click at [914, 45] on button "button" at bounding box center [923, 51] width 20 height 20
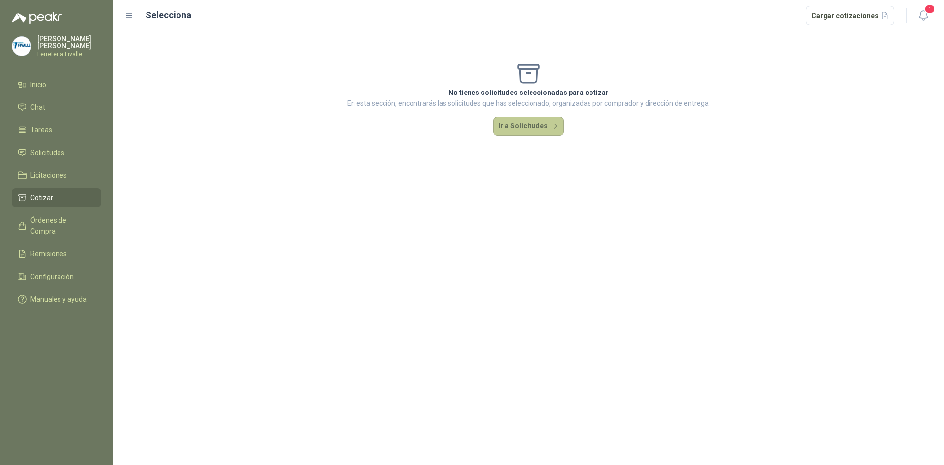
click at [536, 121] on button "Ir a Solicitudes" at bounding box center [528, 127] width 71 height 20
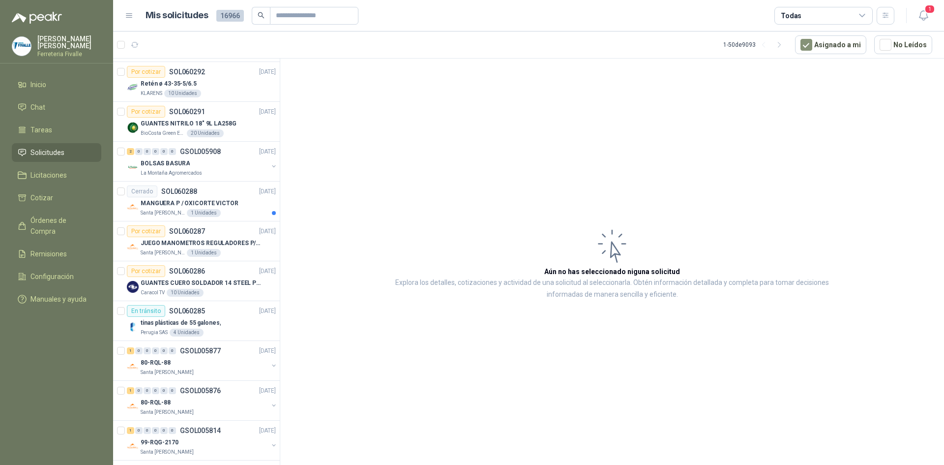
scroll to position [639, 0]
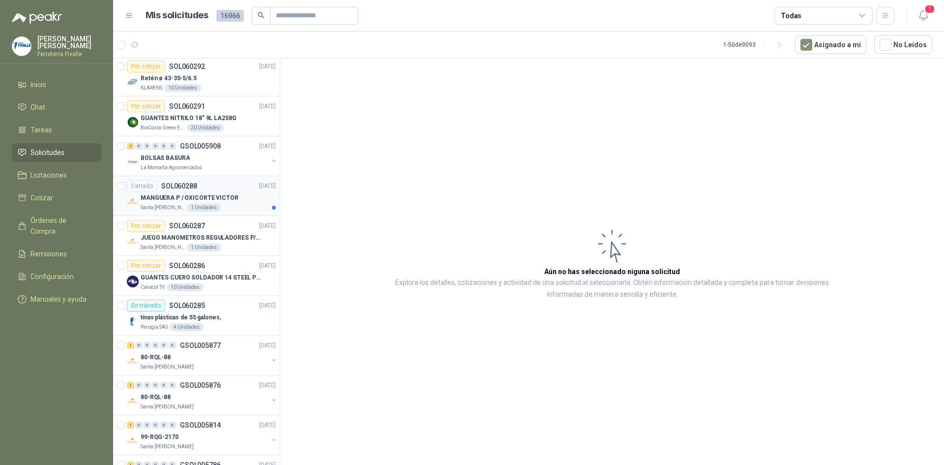
click at [236, 199] on div "MANGUERA P / OXICORTE VICTOR" at bounding box center [208, 198] width 135 height 12
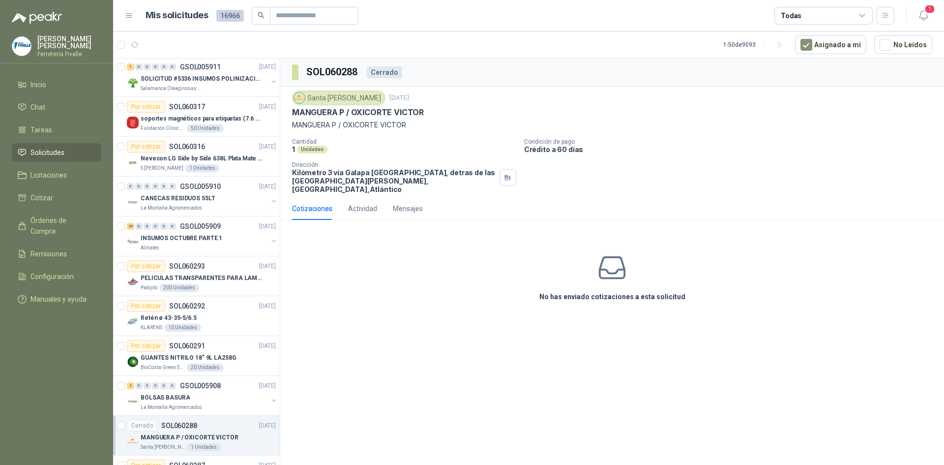
scroll to position [393, 0]
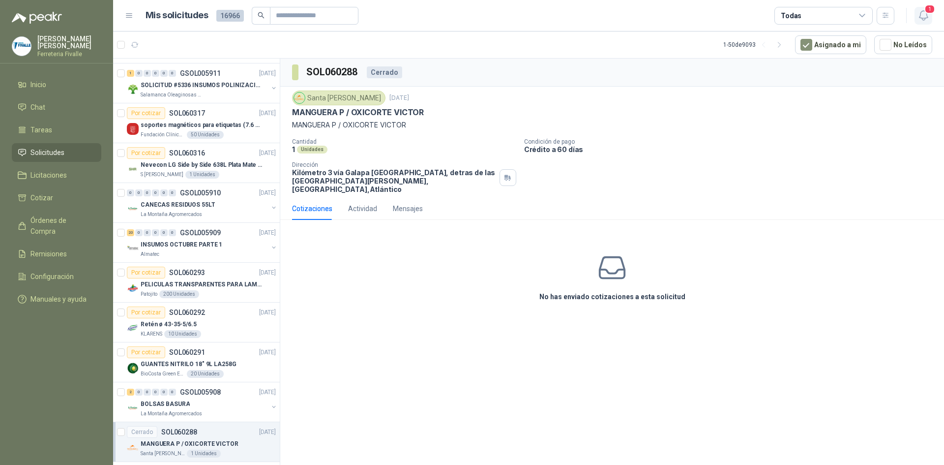
click at [914, 10] on span "1" at bounding box center [930, 8] width 11 height 9
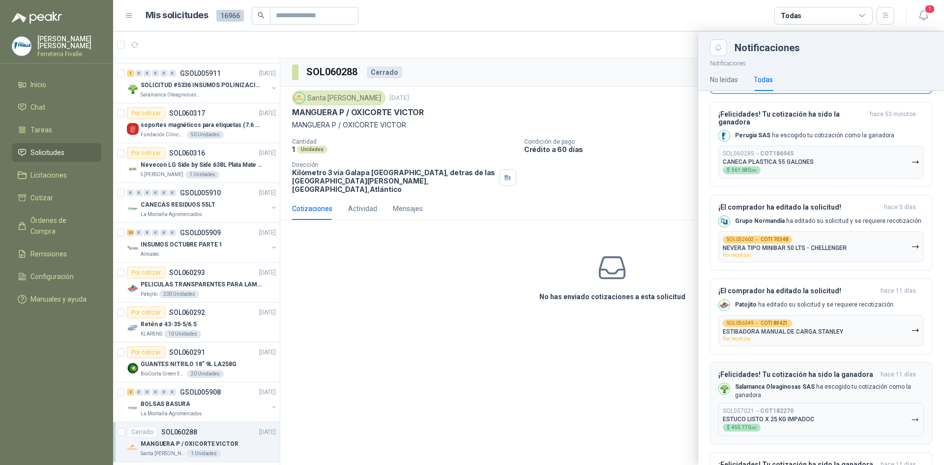
scroll to position [0, 0]
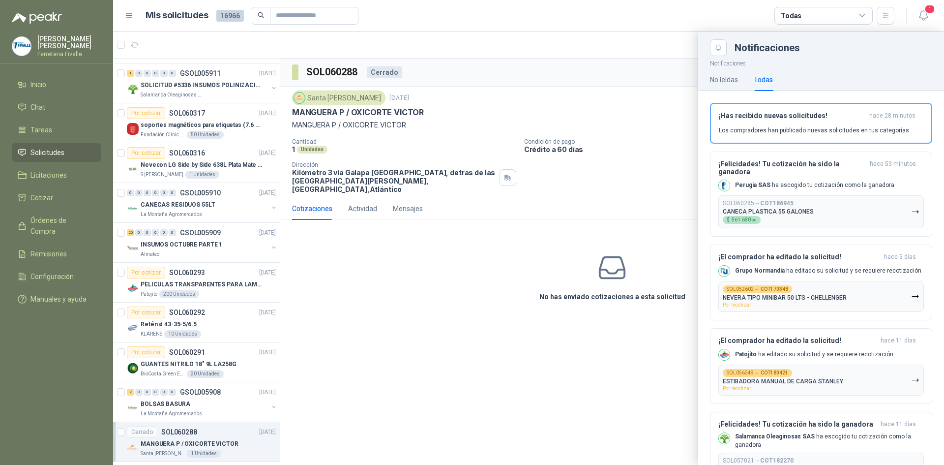
click at [549, 376] on div at bounding box center [528, 247] width 831 height 433
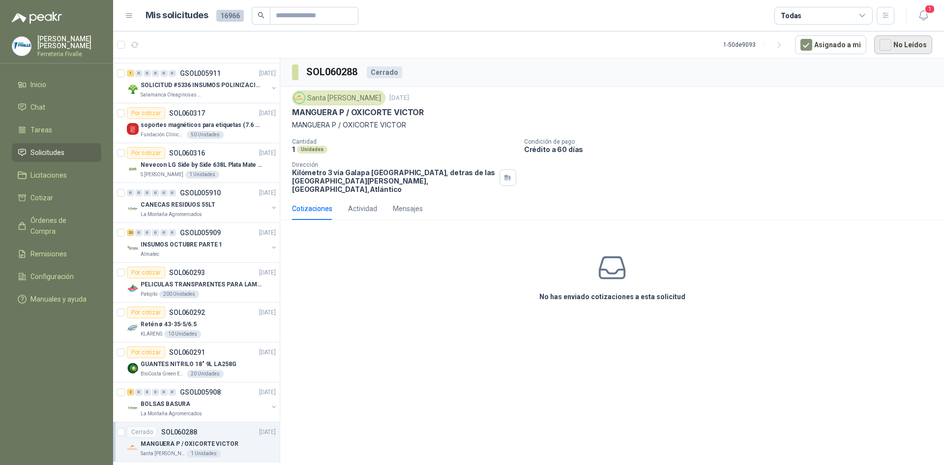
click at [909, 45] on button "No Leídos" at bounding box center [903, 44] width 58 height 19
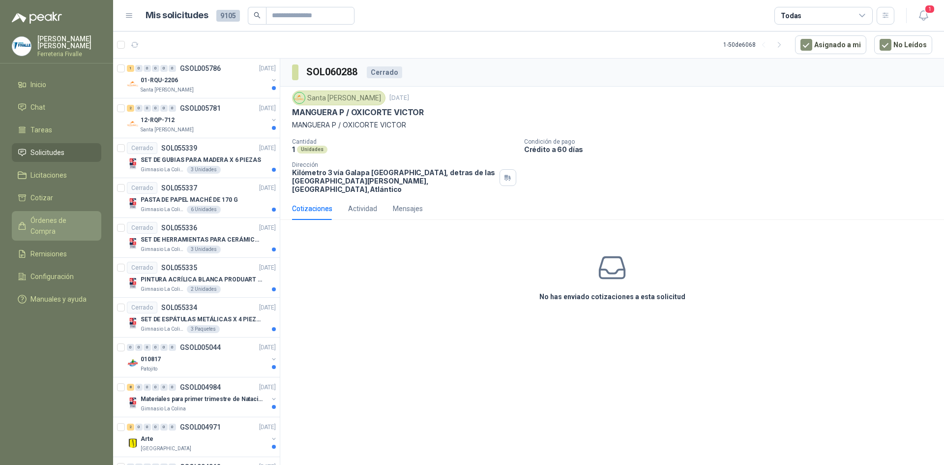
click at [45, 223] on span "Órdenes de Compra" at bounding box center [60, 226] width 61 height 22
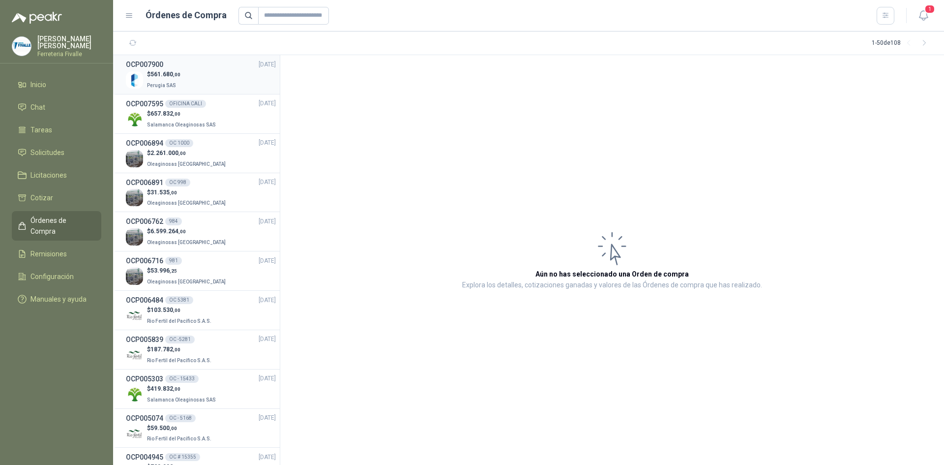
click at [170, 70] on p "$ 561.680 ,00" at bounding box center [163, 74] width 33 height 9
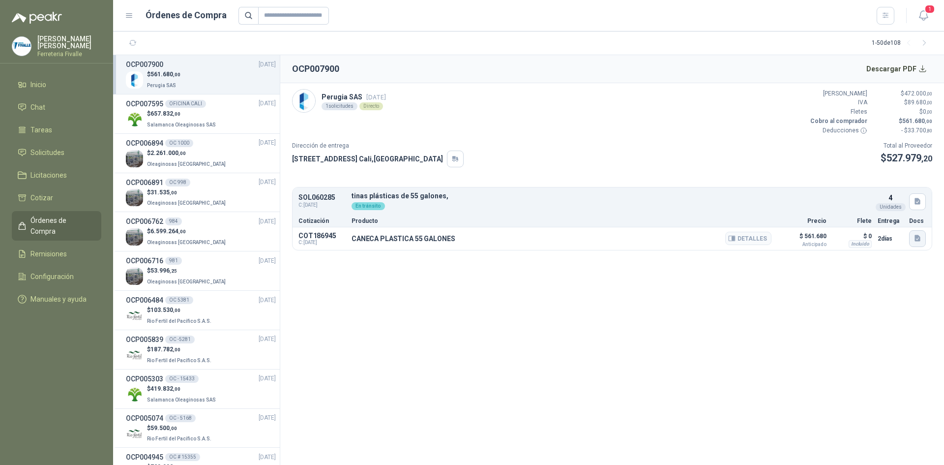
click at [914, 235] on icon "button" at bounding box center [918, 238] width 8 height 8
click at [903, 217] on button "[PERSON_NAME].jpg" at bounding box center [883, 216] width 71 height 10
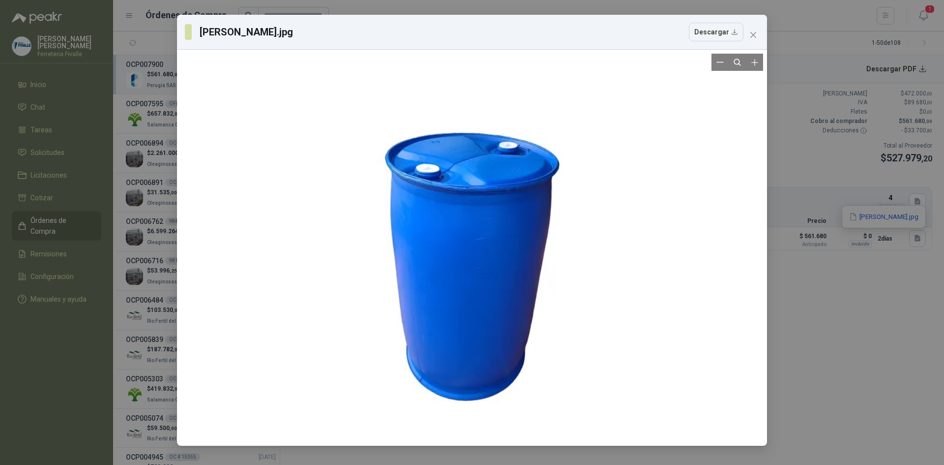
click at [625, 129] on div at bounding box center [472, 248] width 582 height 388
click at [755, 33] on icon "close" at bounding box center [754, 35] width 6 height 6
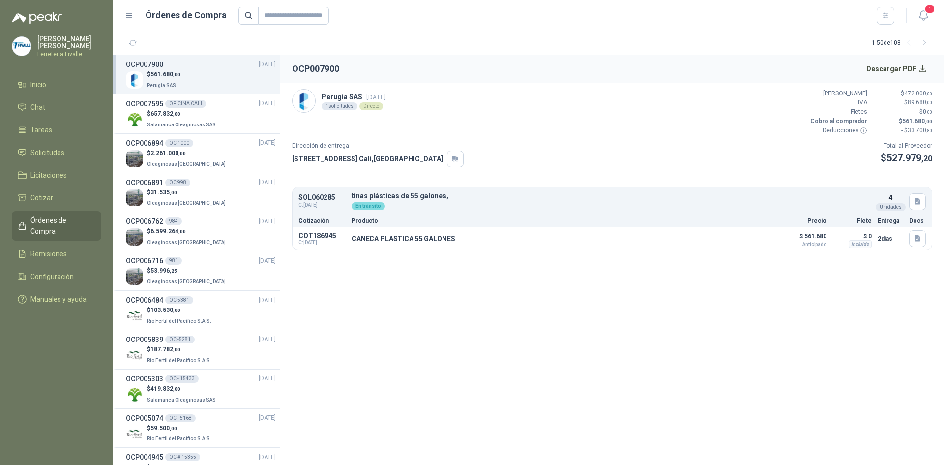
click at [680, 265] on section "OCP007900 Descargar PDF Perugia SAS [DATE] 1 solicitudes Directo Valor Bruto $ …" at bounding box center [612, 260] width 664 height 410
click at [40, 158] on span "Solicitudes" at bounding box center [47, 152] width 34 height 11
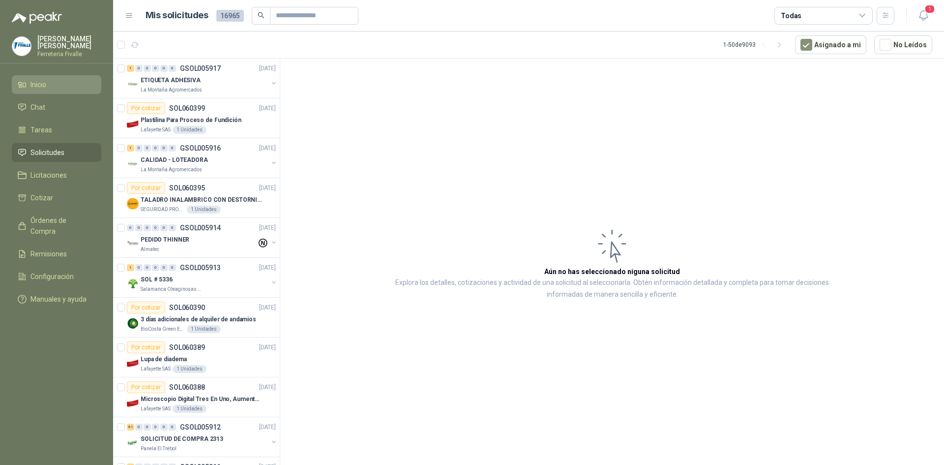
click at [49, 86] on li "Inicio" at bounding box center [57, 84] width 78 height 11
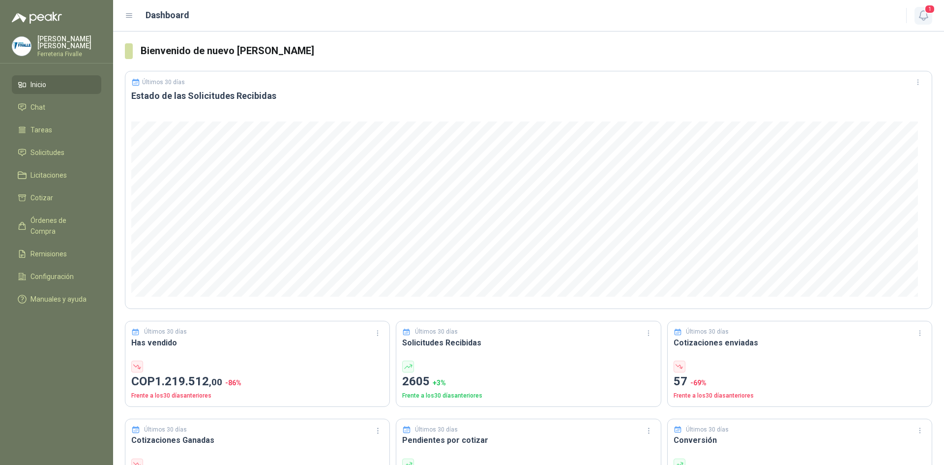
click at [914, 11] on icon "button" at bounding box center [924, 15] width 12 height 12
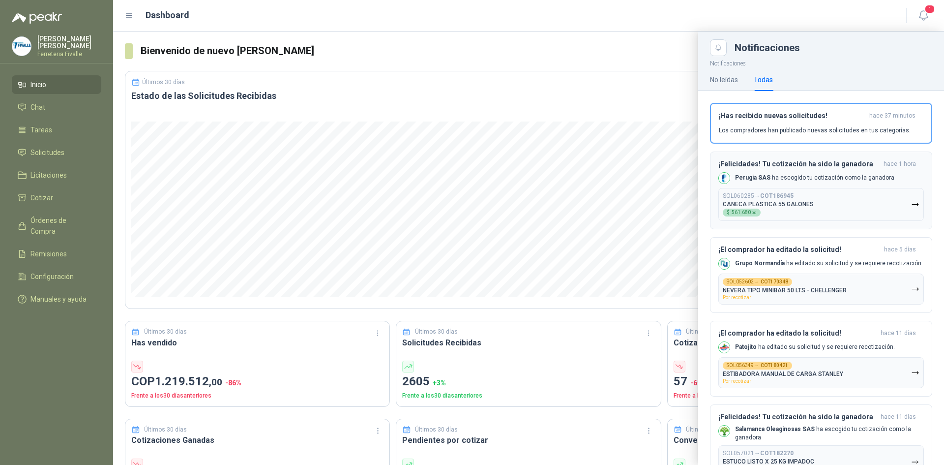
click at [809, 201] on p "CANECA PLASTICA 55 GALONES" at bounding box center [768, 204] width 91 height 7
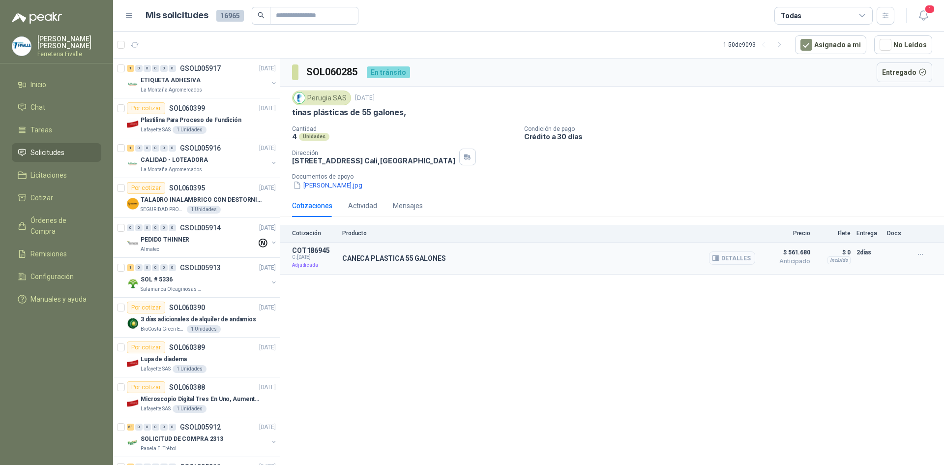
click at [749, 257] on button "Detalles" at bounding box center [732, 257] width 46 height 13
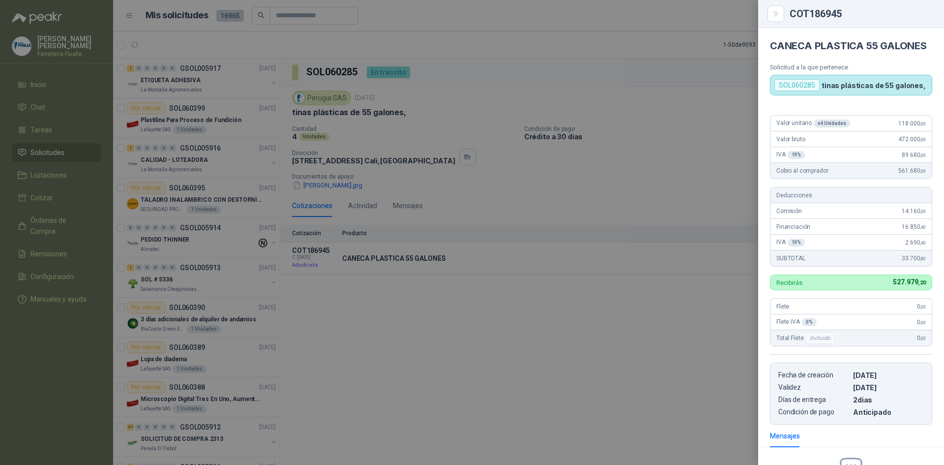
click at [401, 378] on div at bounding box center [472, 232] width 944 height 465
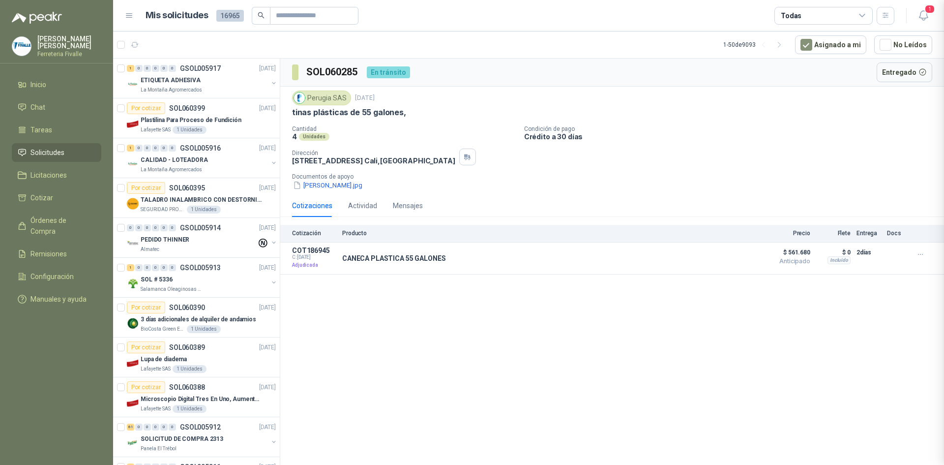
scroll to position [135, 0]
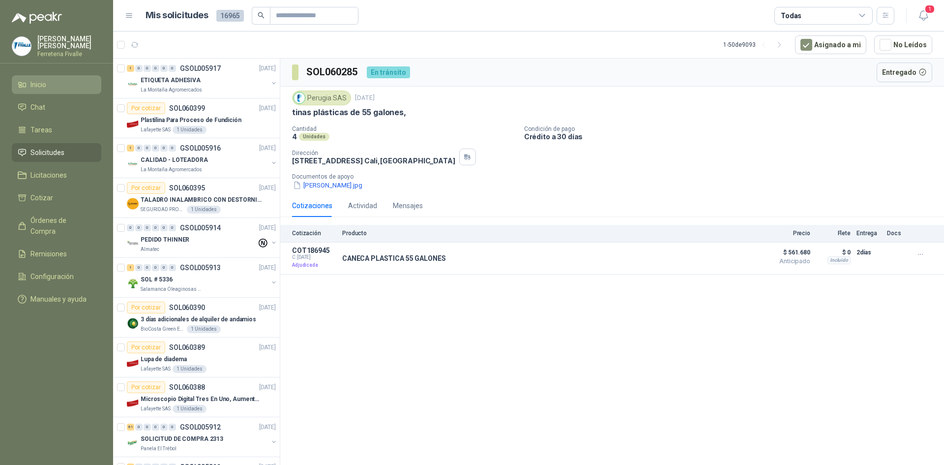
click at [57, 90] on li "Inicio" at bounding box center [57, 84] width 78 height 11
